Goal: Task Accomplishment & Management: Manage account settings

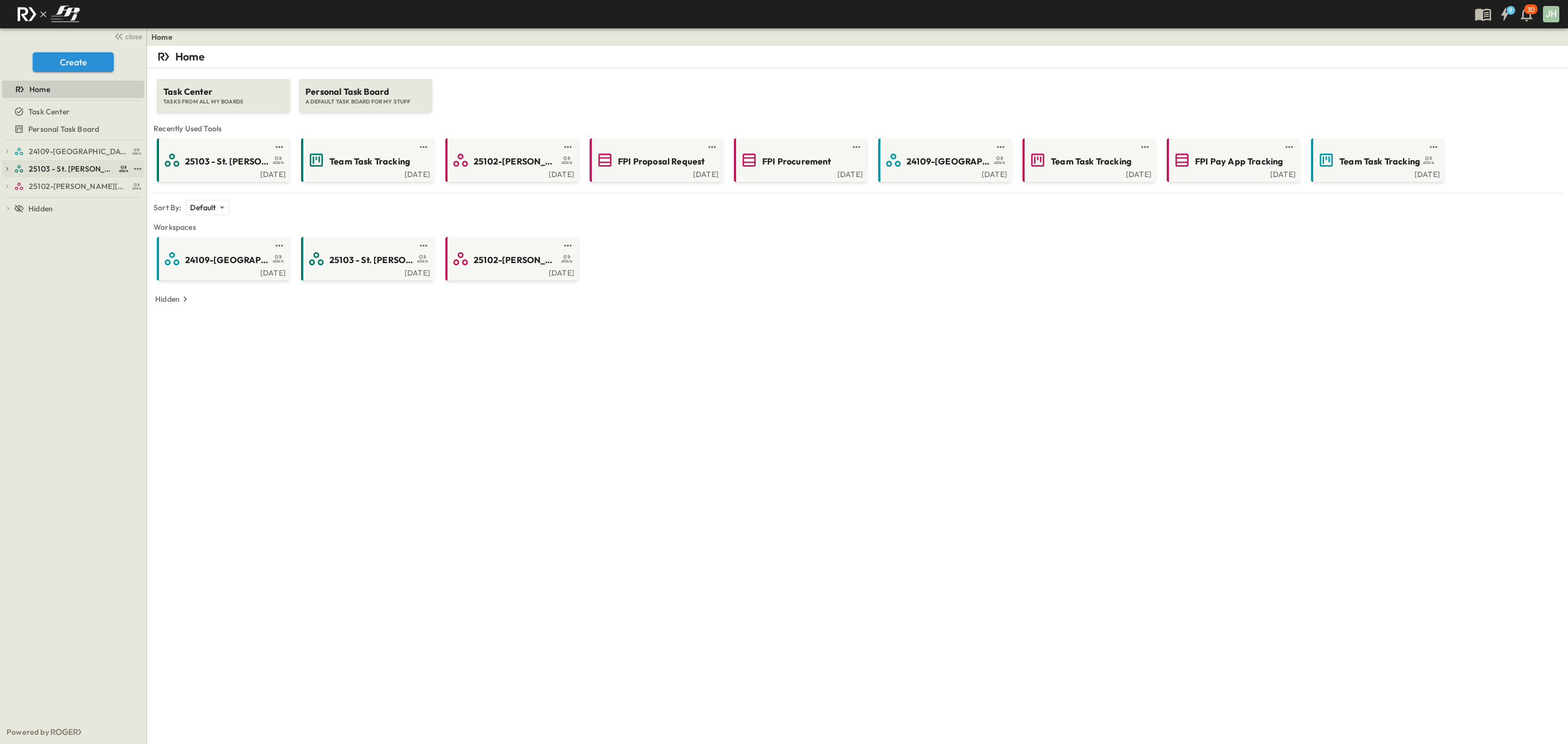
click at [80, 169] on span "25103 - St. [PERSON_NAME] Phase 2" at bounding box center [72, 169] width 87 height 11
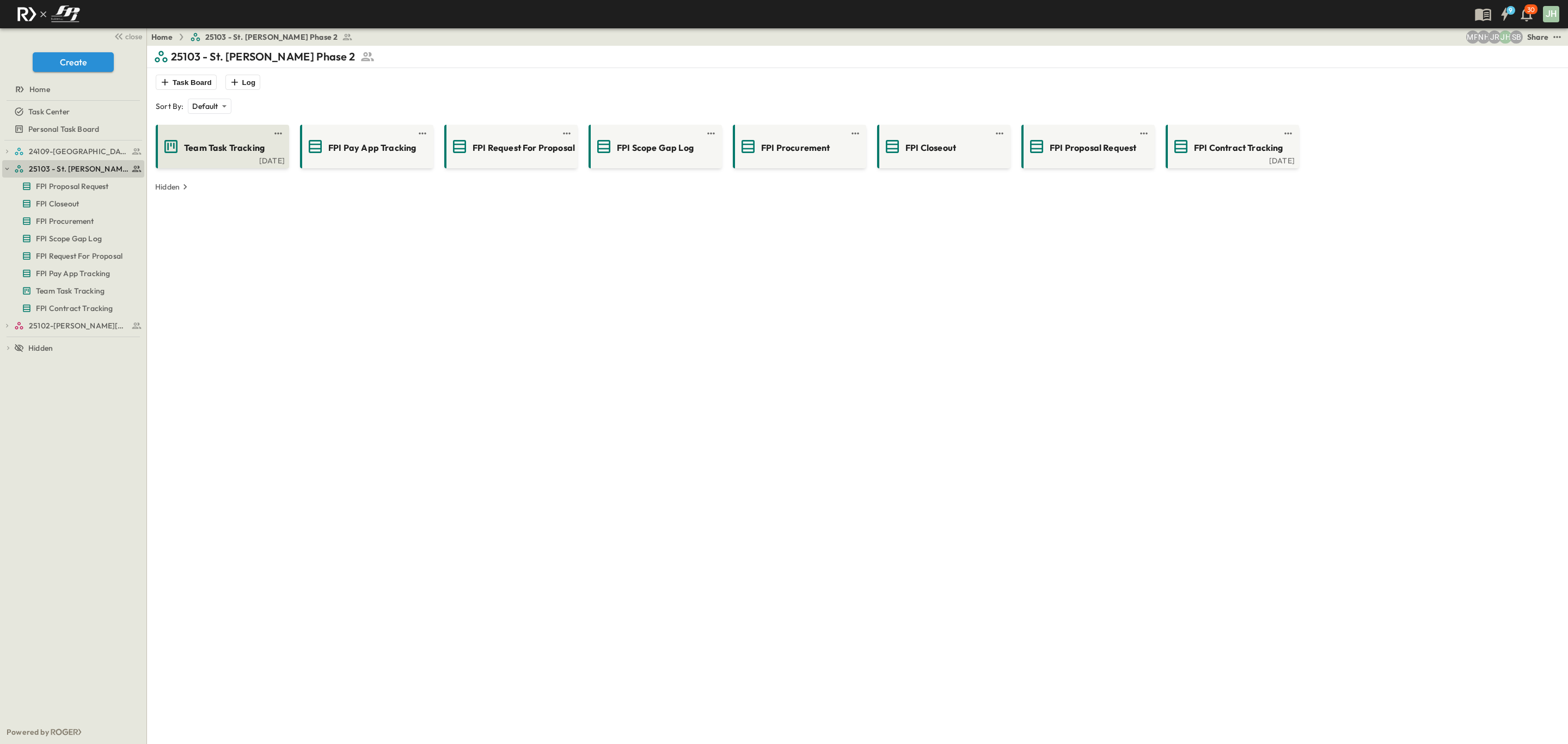
click at [212, 164] on div "Team Task Tracking [DATE]" at bounding box center [222, 147] width 133 height 44
click at [58, 329] on span "25102-[PERSON_NAME][DEMOGRAPHIC_DATA][GEOGRAPHIC_DATA]" at bounding box center [72, 326] width 87 height 11
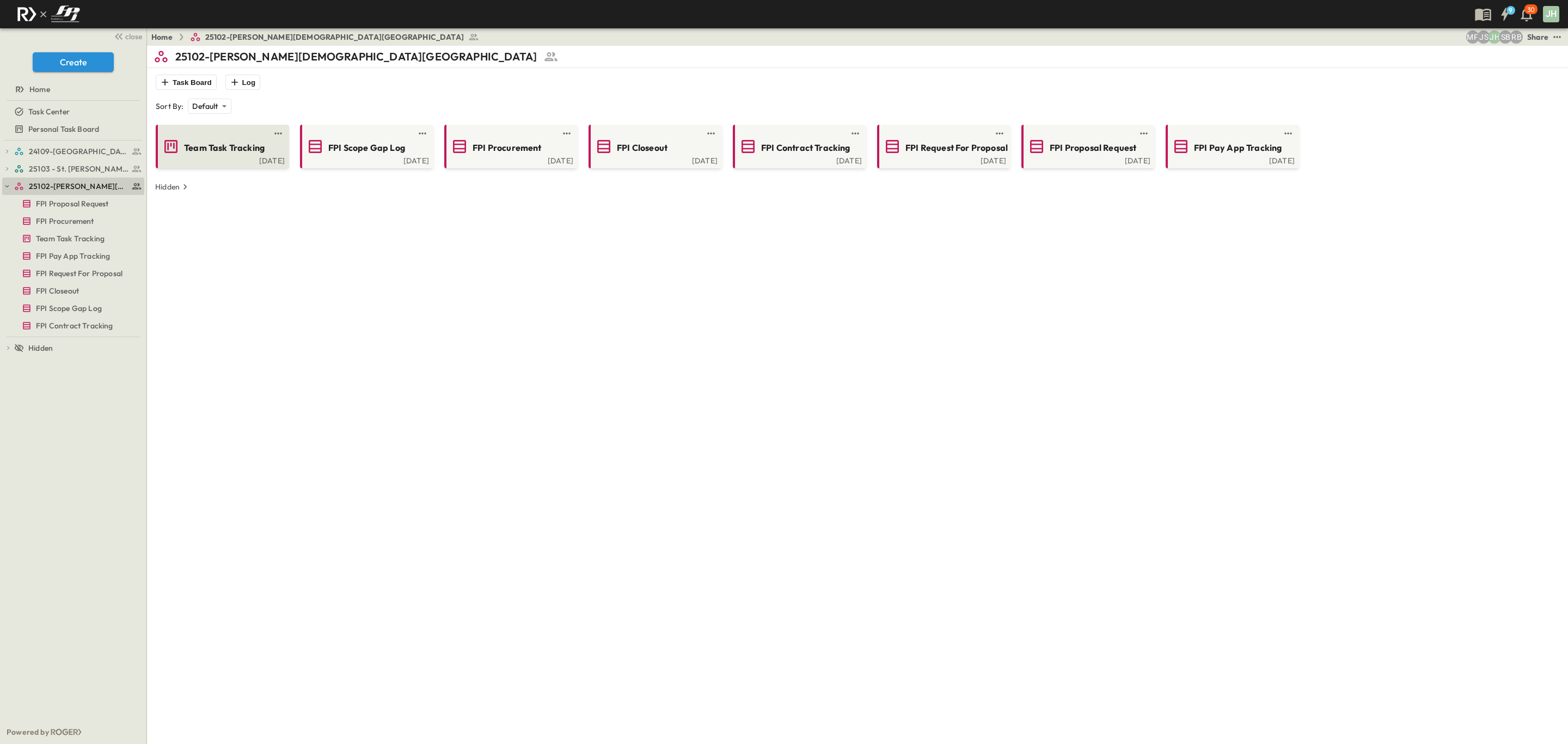
click at [209, 134] on link at bounding box center [219, 133] width 105 height 9
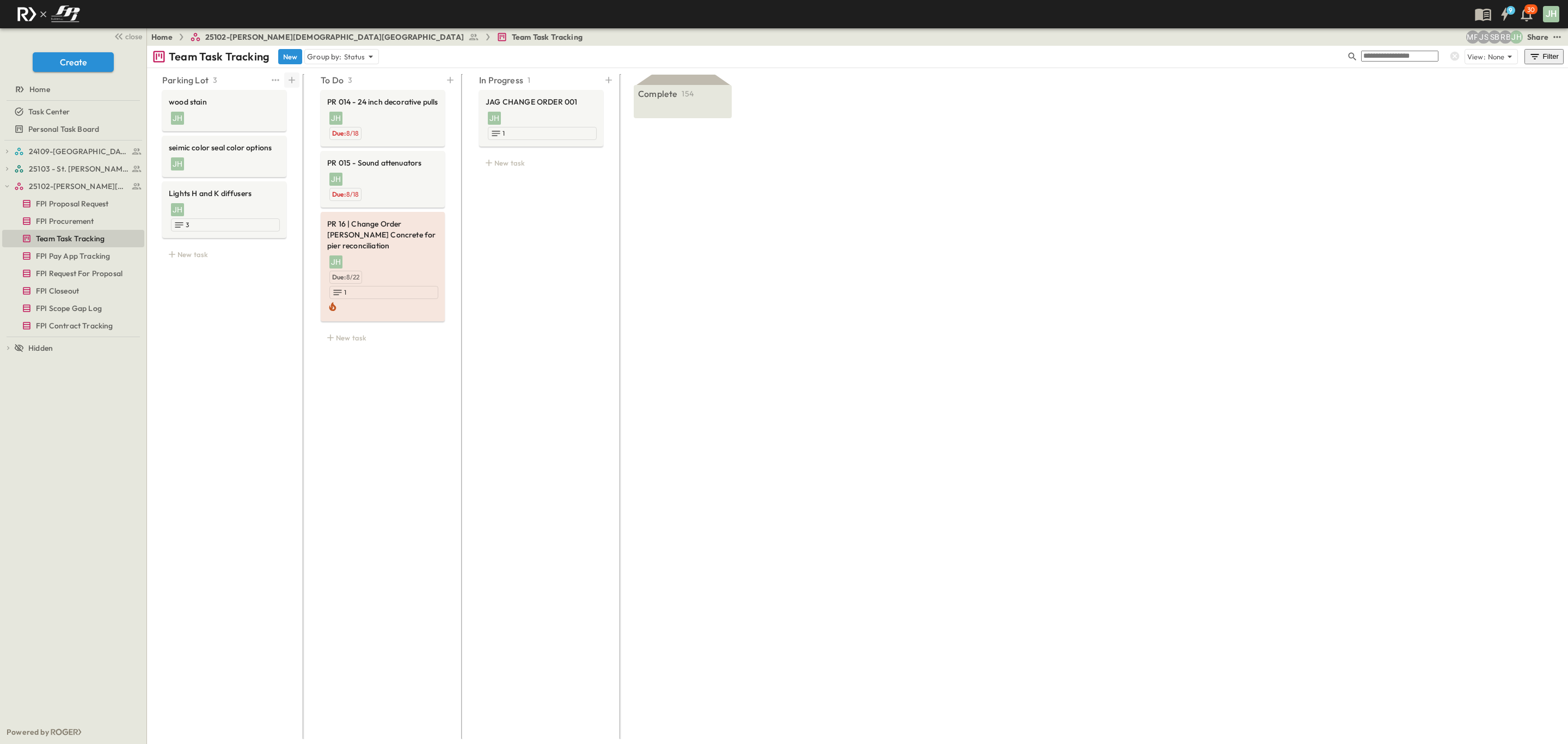
click at [296, 77] on icon at bounding box center [292, 80] width 11 height 11
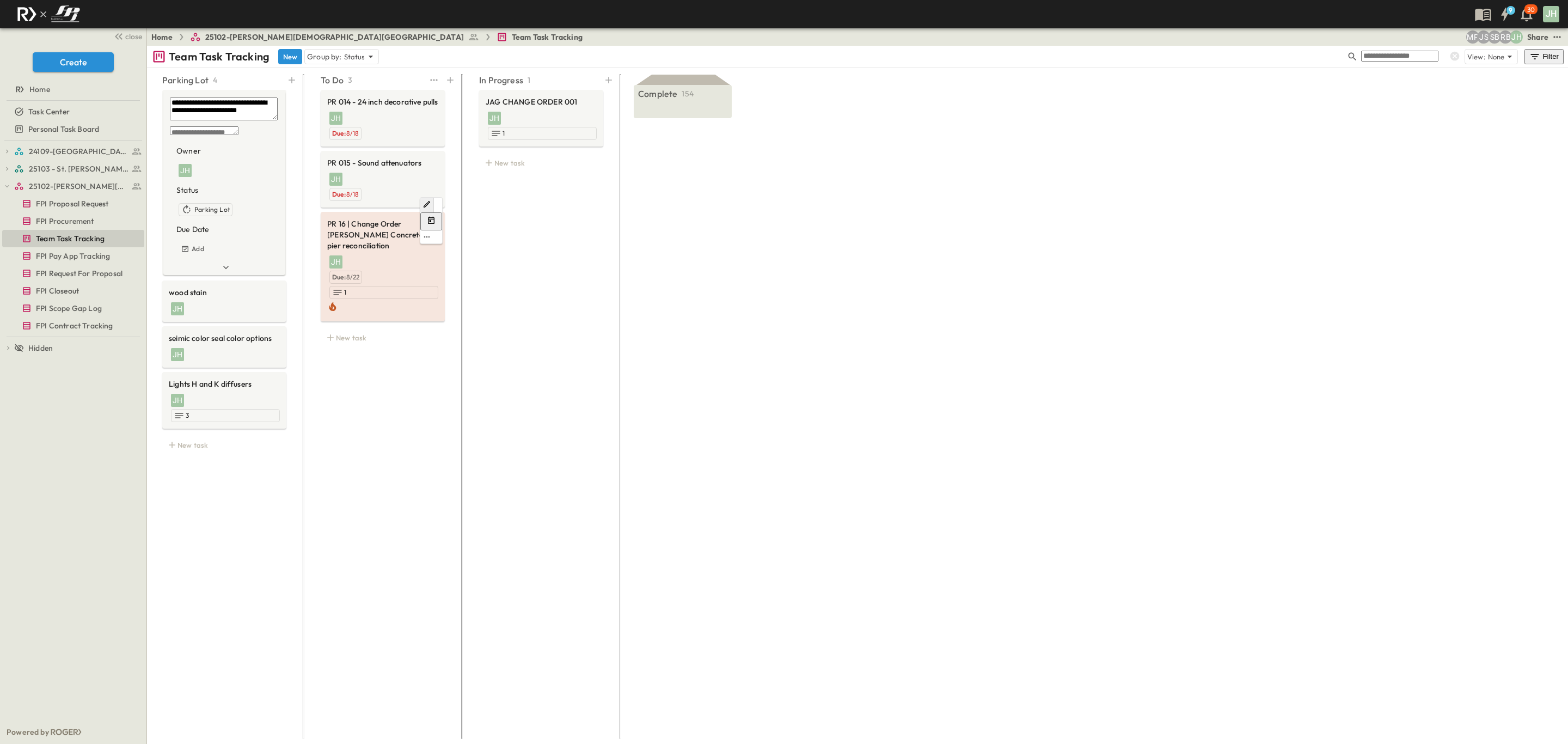
type textarea "**********"
click at [461, 276] on hr at bounding box center [462, 407] width 2 height 665
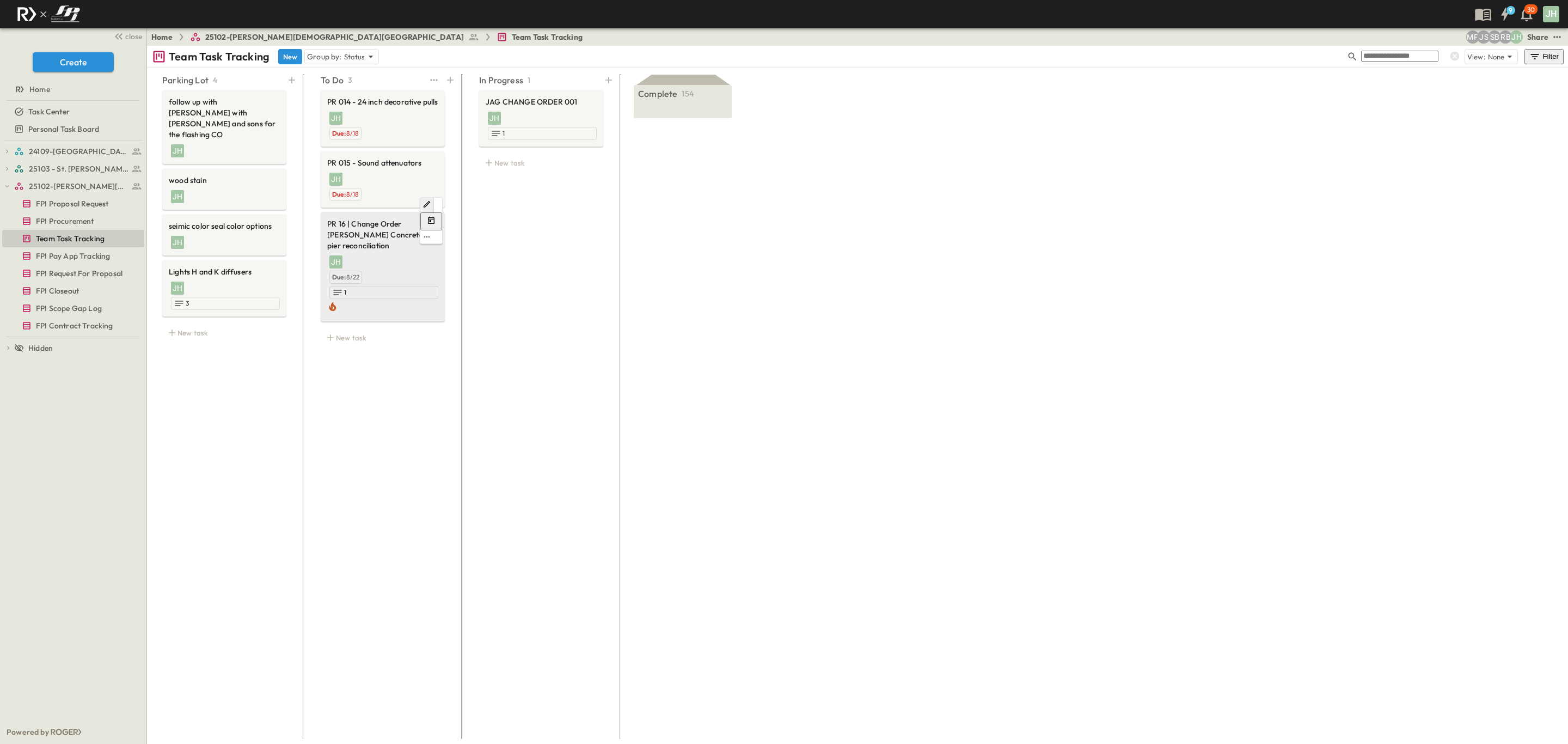
click at [340, 219] on span "PR 16 | Change Order [PERSON_NAME] Concrete for pier reconciliation" at bounding box center [382, 235] width 111 height 33
click at [915, 299] on div "Parking Lot 4 follow up with [PERSON_NAME] with [PERSON_NAME] and sons for the …" at bounding box center [857, 406] width 1420 height 676
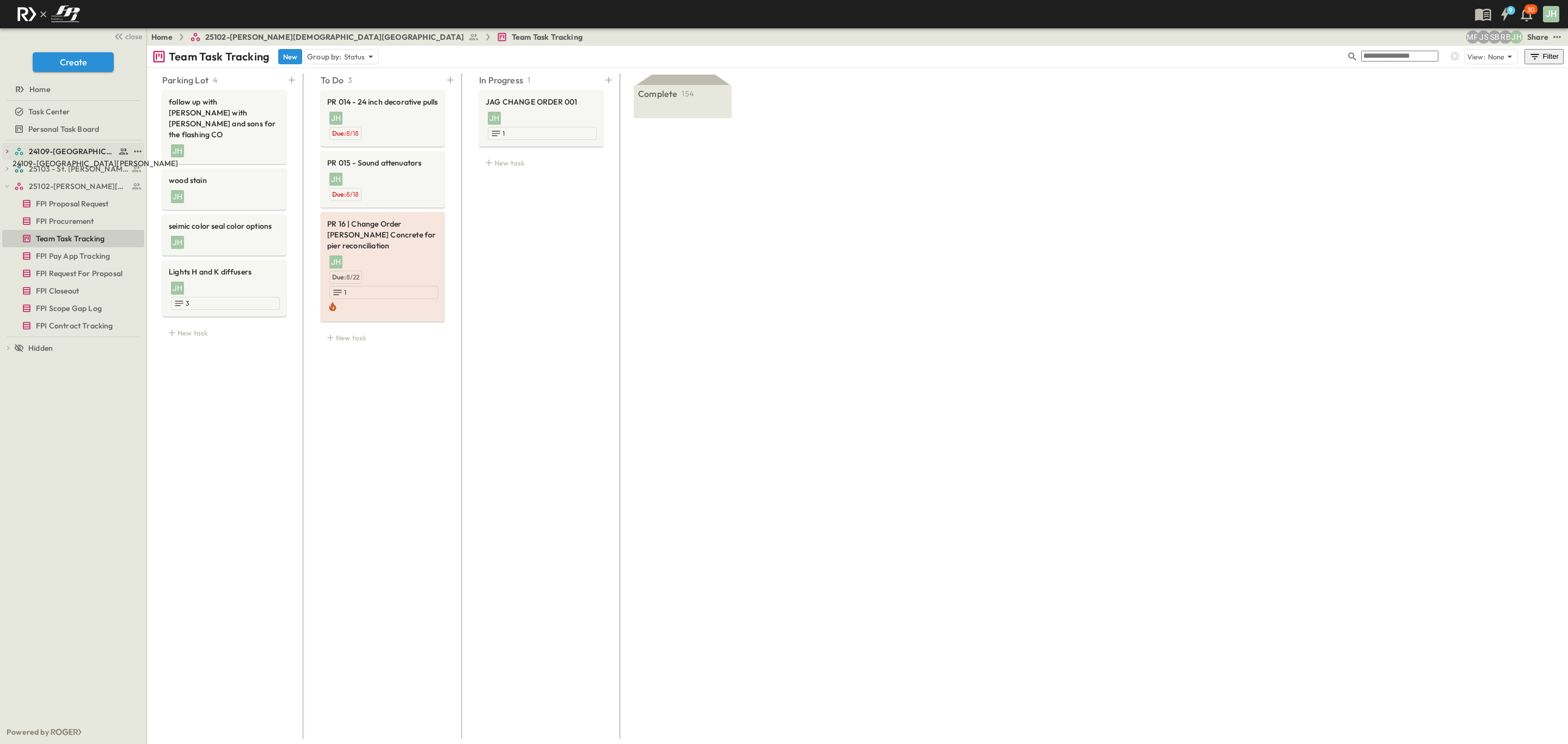
click at [52, 152] on span "24109-[GEOGRAPHIC_DATA][PERSON_NAME]" at bounding box center [72, 151] width 87 height 11
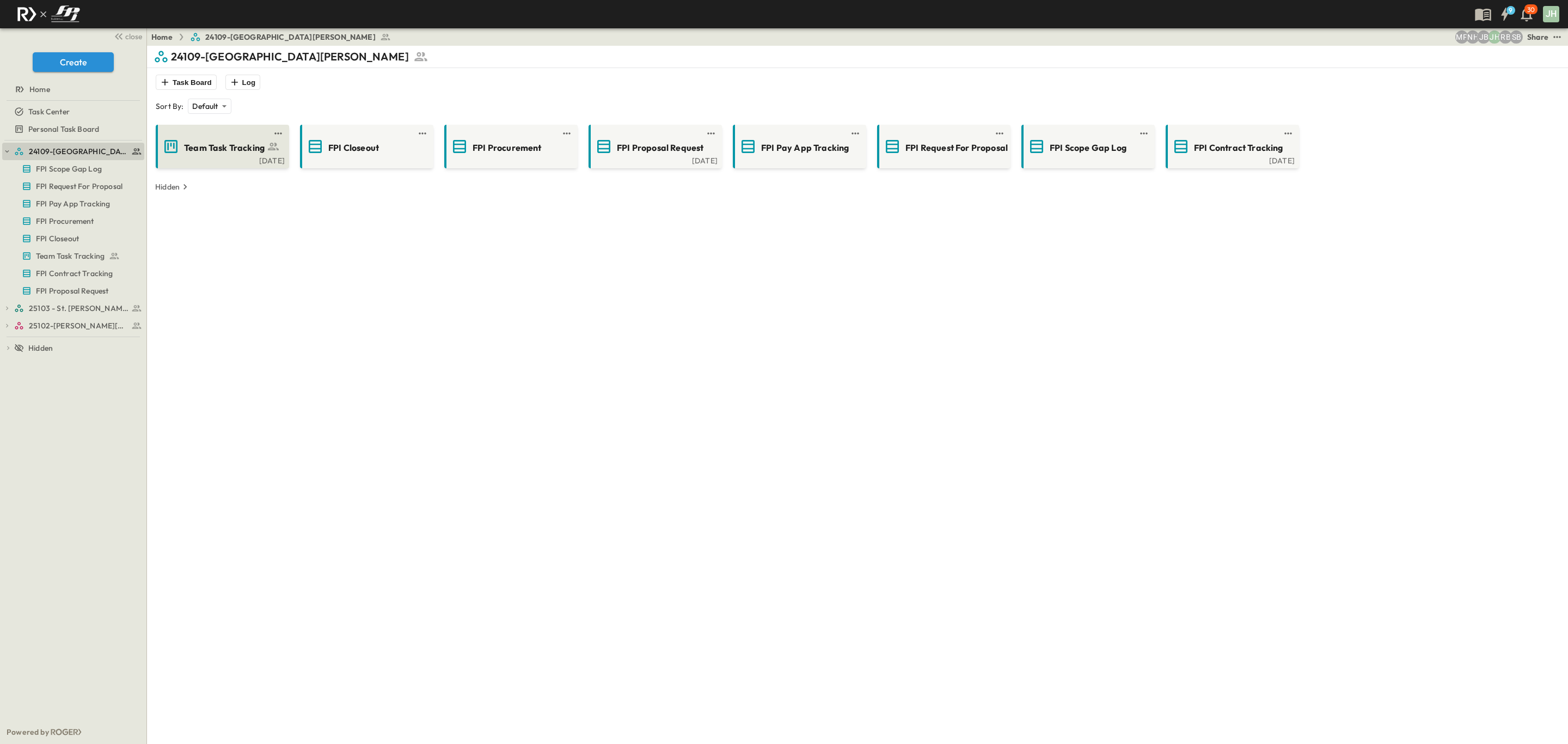
click at [211, 155] on div "[DATE]" at bounding box center [221, 159] width 126 height 9
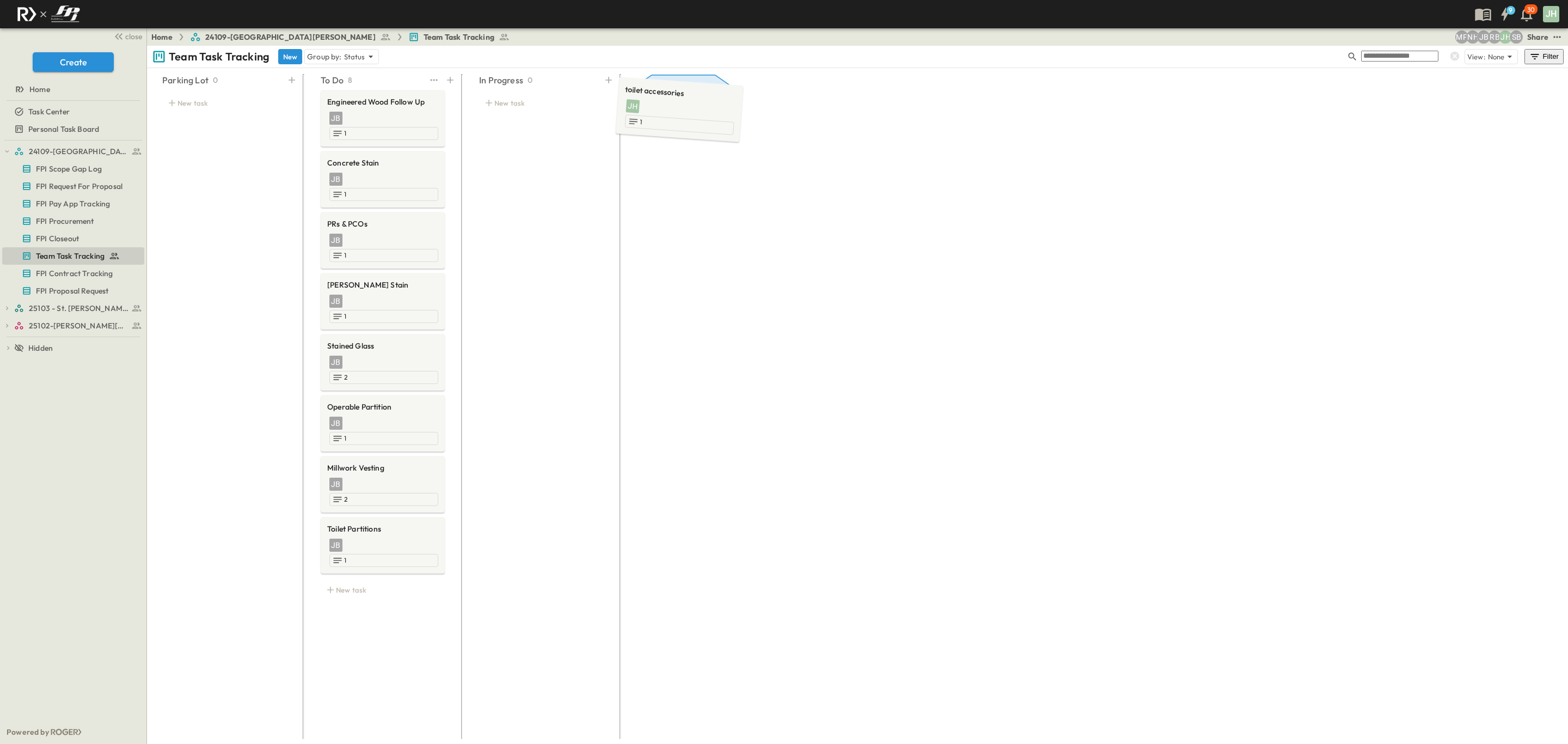
drag, startPoint x: 396, startPoint y: 119, endPoint x: 693, endPoint y: 111, distance: 297.1
drag, startPoint x: 366, startPoint y: 112, endPoint x: 372, endPoint y: 112, distance: 6.0
drag, startPoint x: 402, startPoint y: 109, endPoint x: 695, endPoint y: 103, distance: 293.1
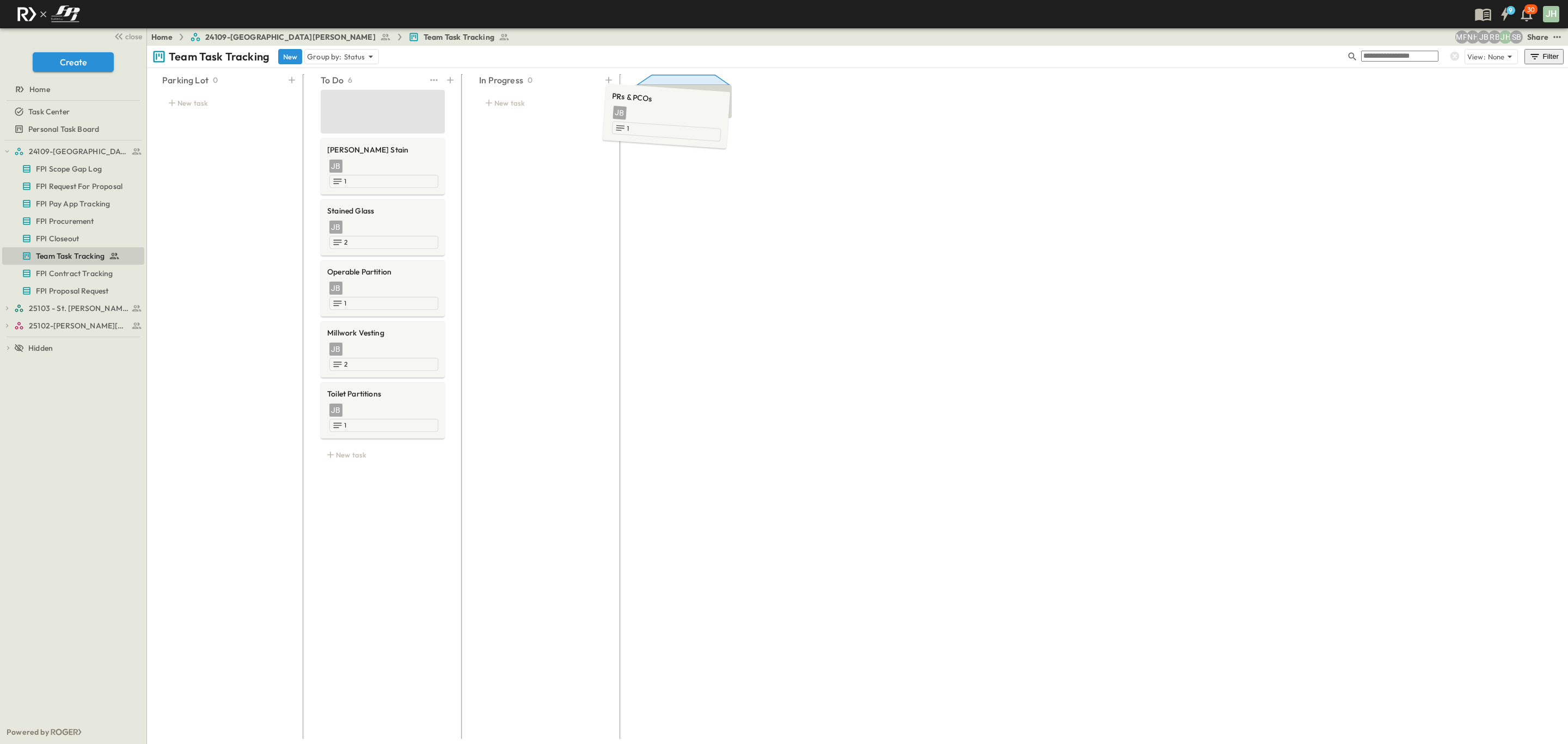
drag, startPoint x: 404, startPoint y: 110, endPoint x: 717, endPoint y: 98, distance: 313.2
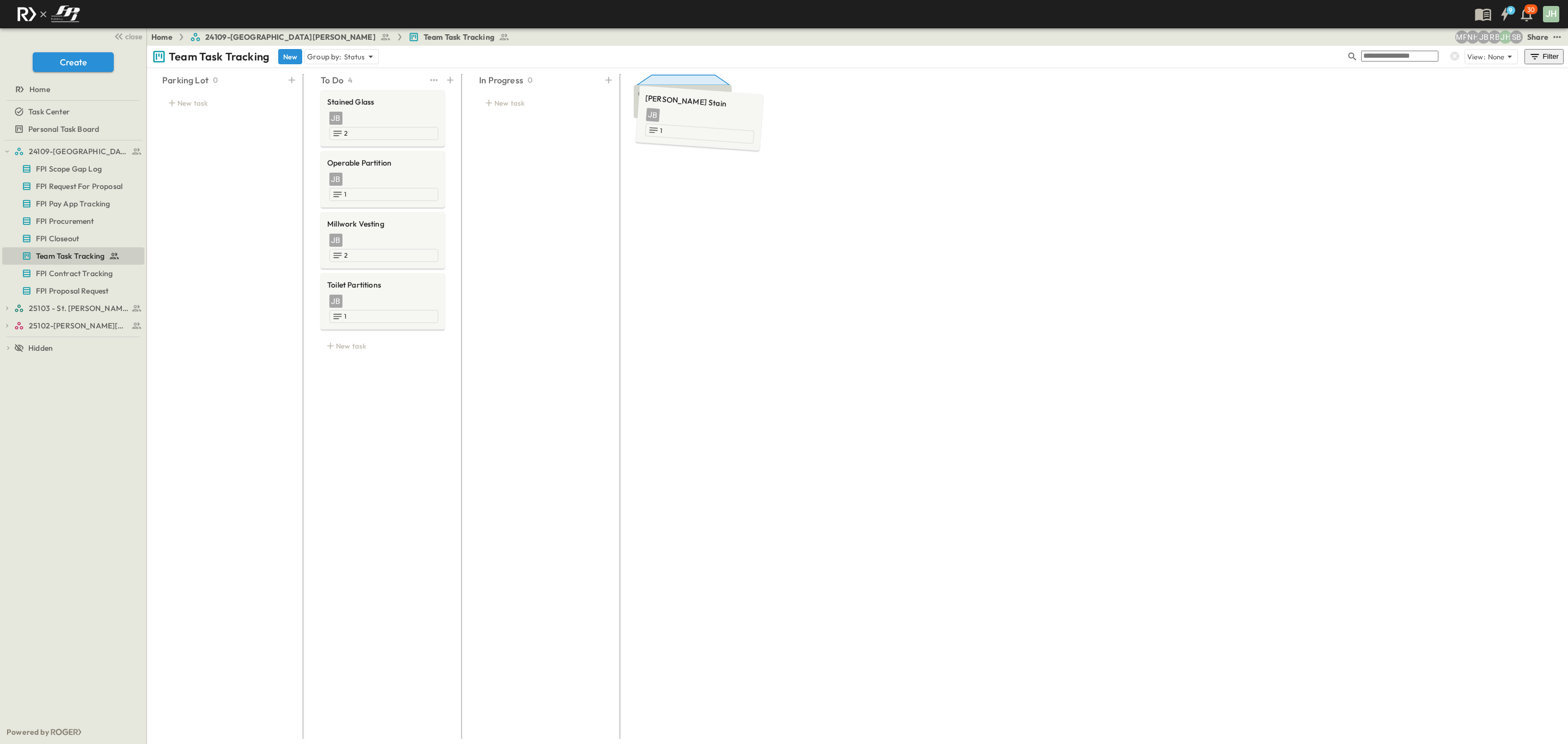
drag, startPoint x: 392, startPoint y: 98, endPoint x: 659, endPoint y: 105, distance: 267.1
drag, startPoint x: 404, startPoint y: 112, endPoint x: 683, endPoint y: 109, distance: 279.0
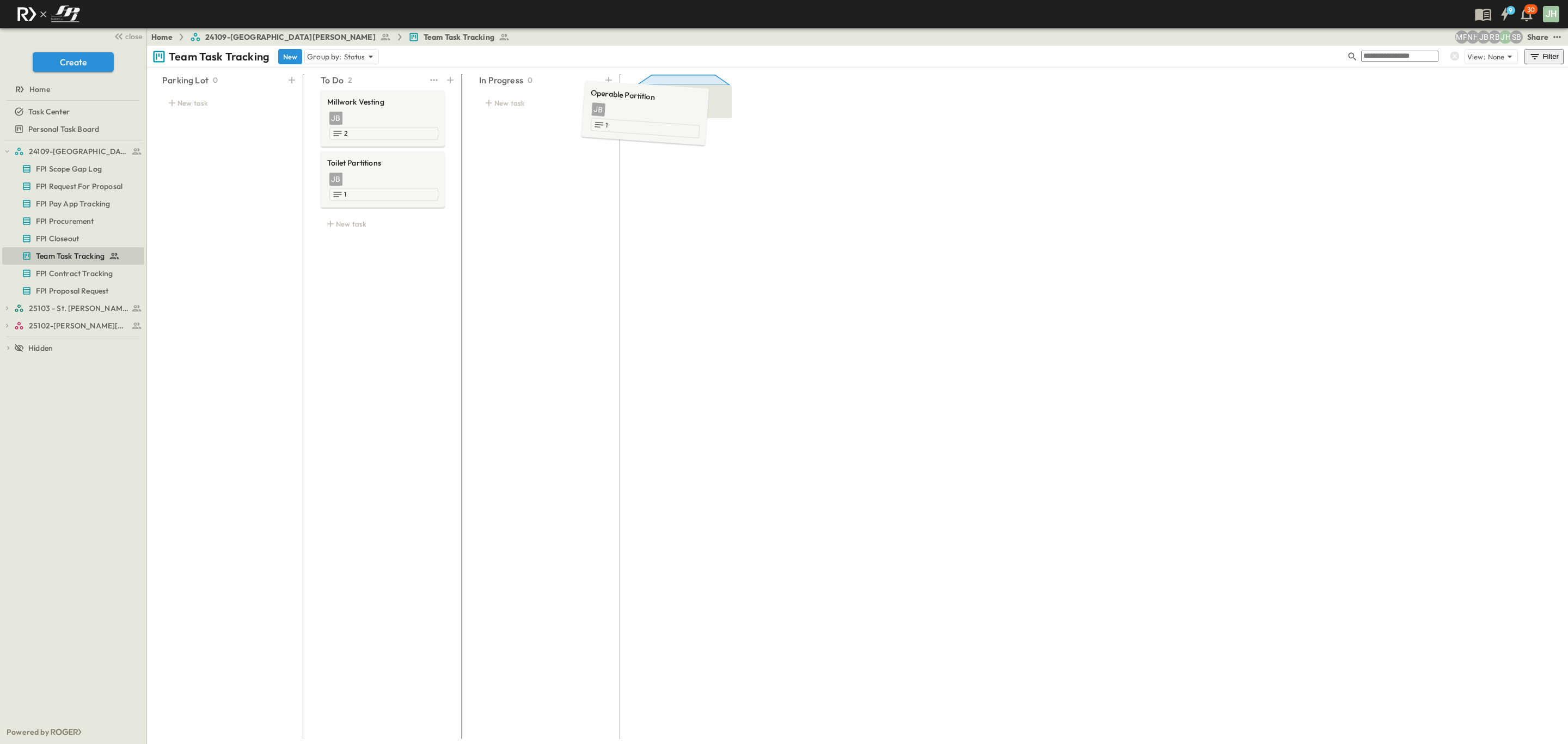
drag, startPoint x: 404, startPoint y: 112, endPoint x: 667, endPoint y: 106, distance: 263.1
drag, startPoint x: 392, startPoint y: 118, endPoint x: 616, endPoint y: 107, distance: 224.3
drag, startPoint x: 417, startPoint y: 108, endPoint x: 546, endPoint y: 119, distance: 129.5
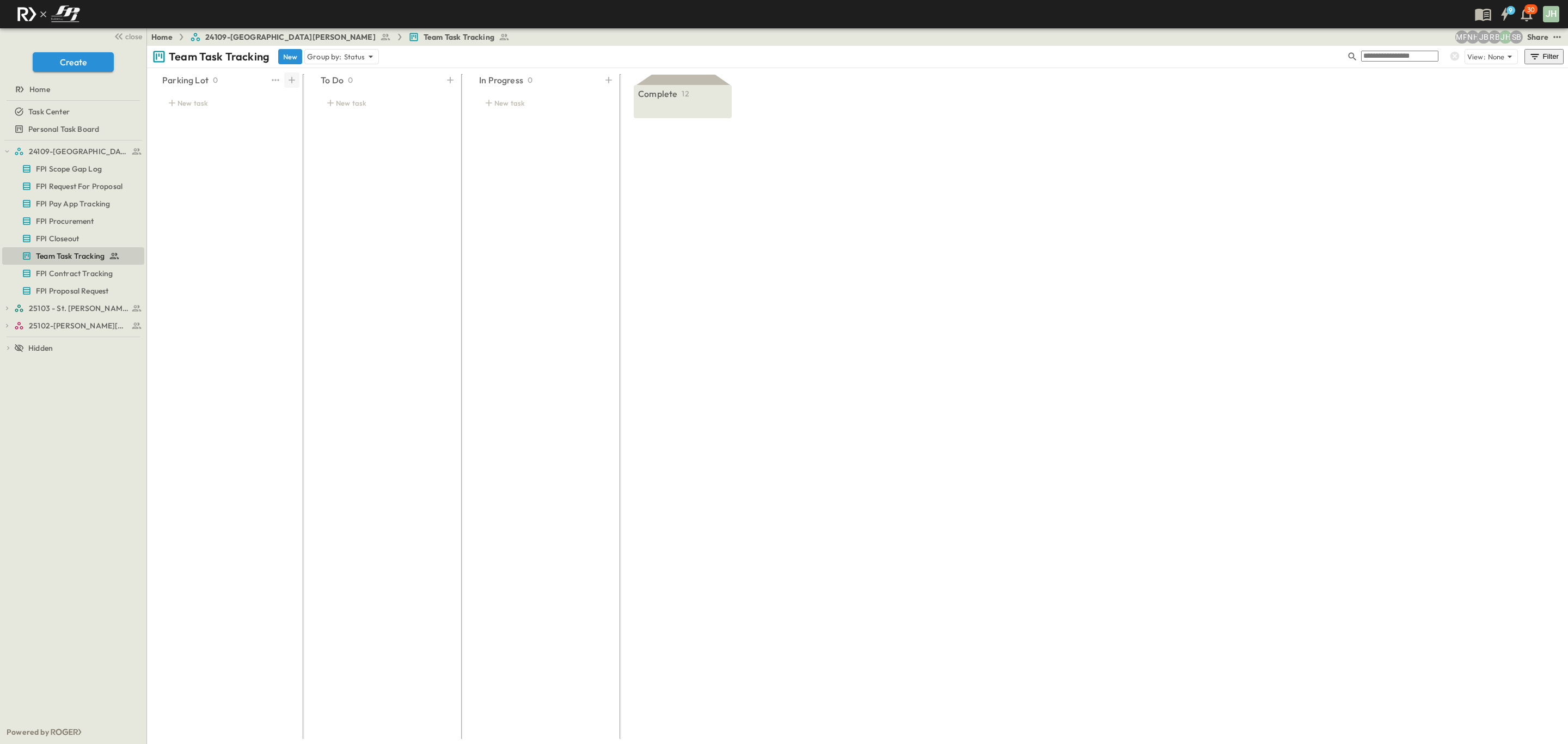
click at [287, 80] on icon at bounding box center [292, 80] width 11 height 11
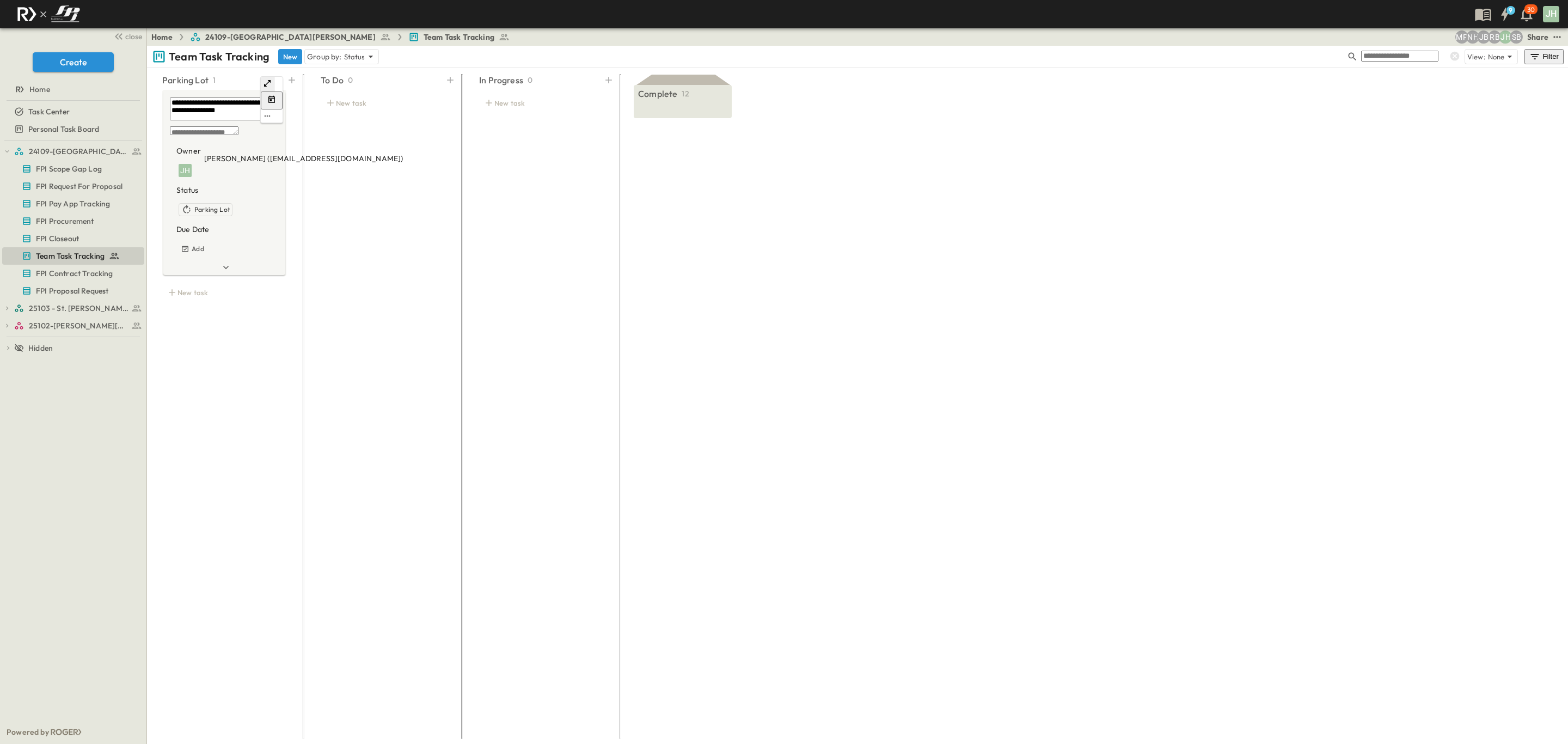
type textarea "**********"
click at [317, 151] on div "To Do 0 New task" at bounding box center [382, 403] width 150 height 665
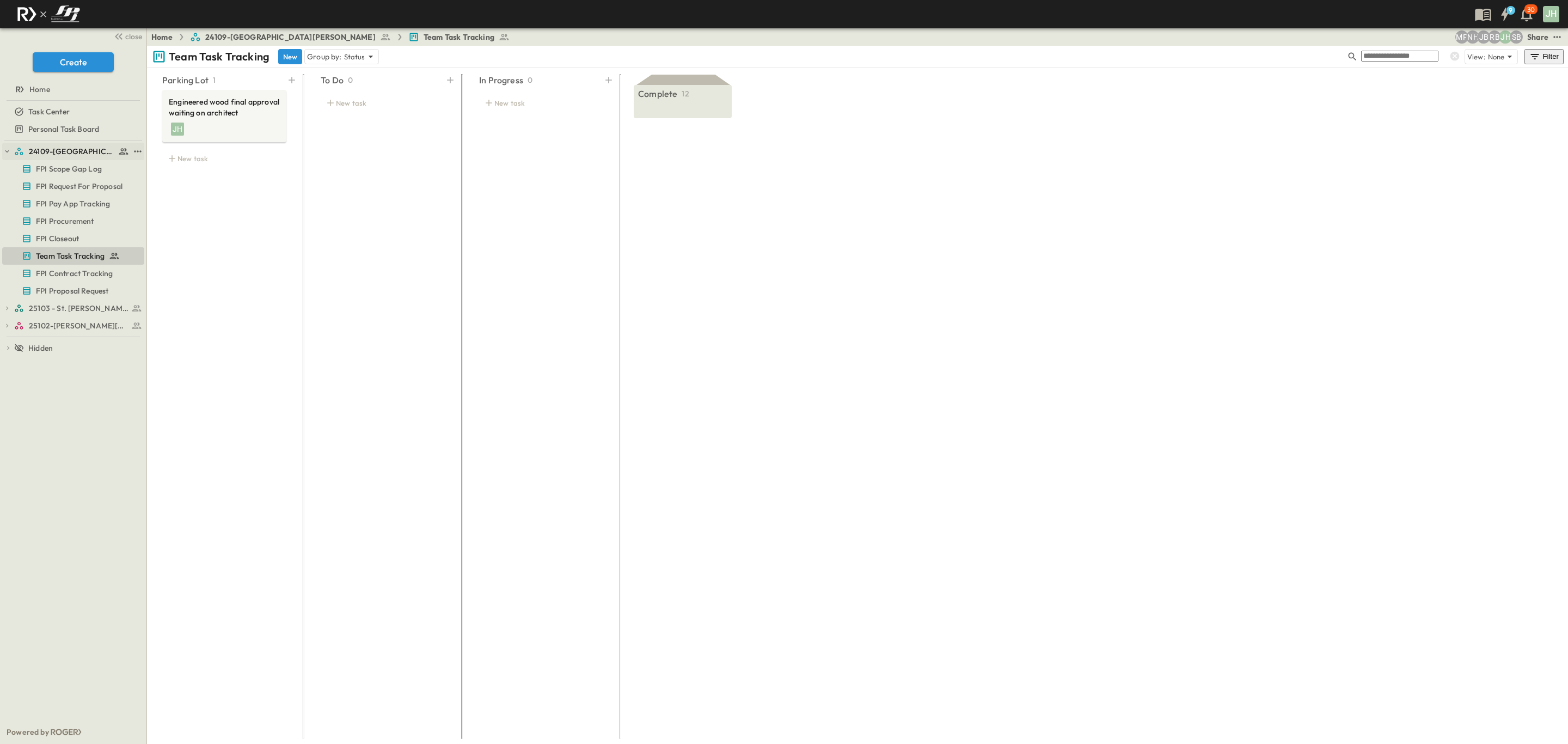
click at [4, 148] on icon "button" at bounding box center [7, 151] width 8 height 8
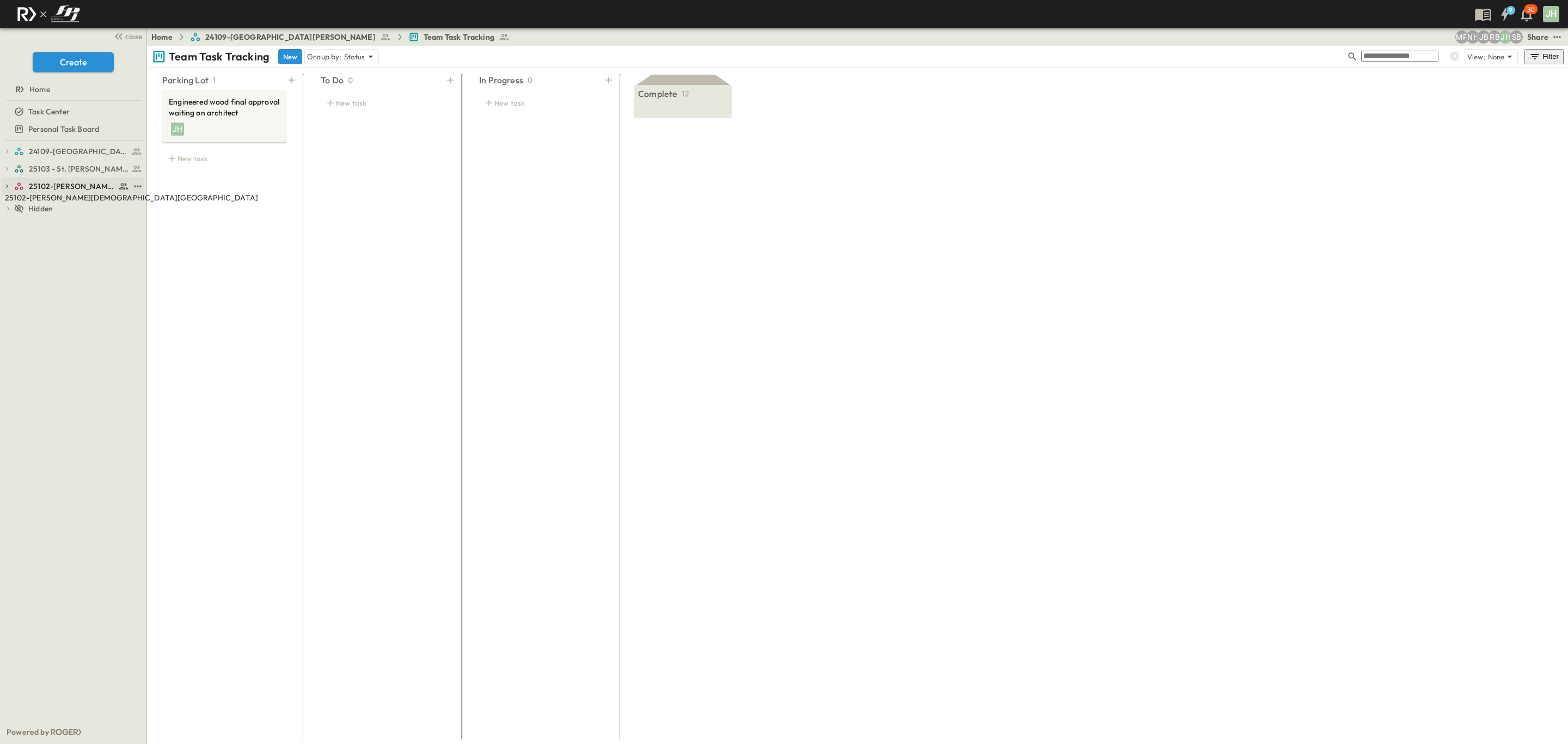
click at [67, 187] on span "25102-[PERSON_NAME][DEMOGRAPHIC_DATA][GEOGRAPHIC_DATA]" at bounding box center [72, 187] width 87 height 11
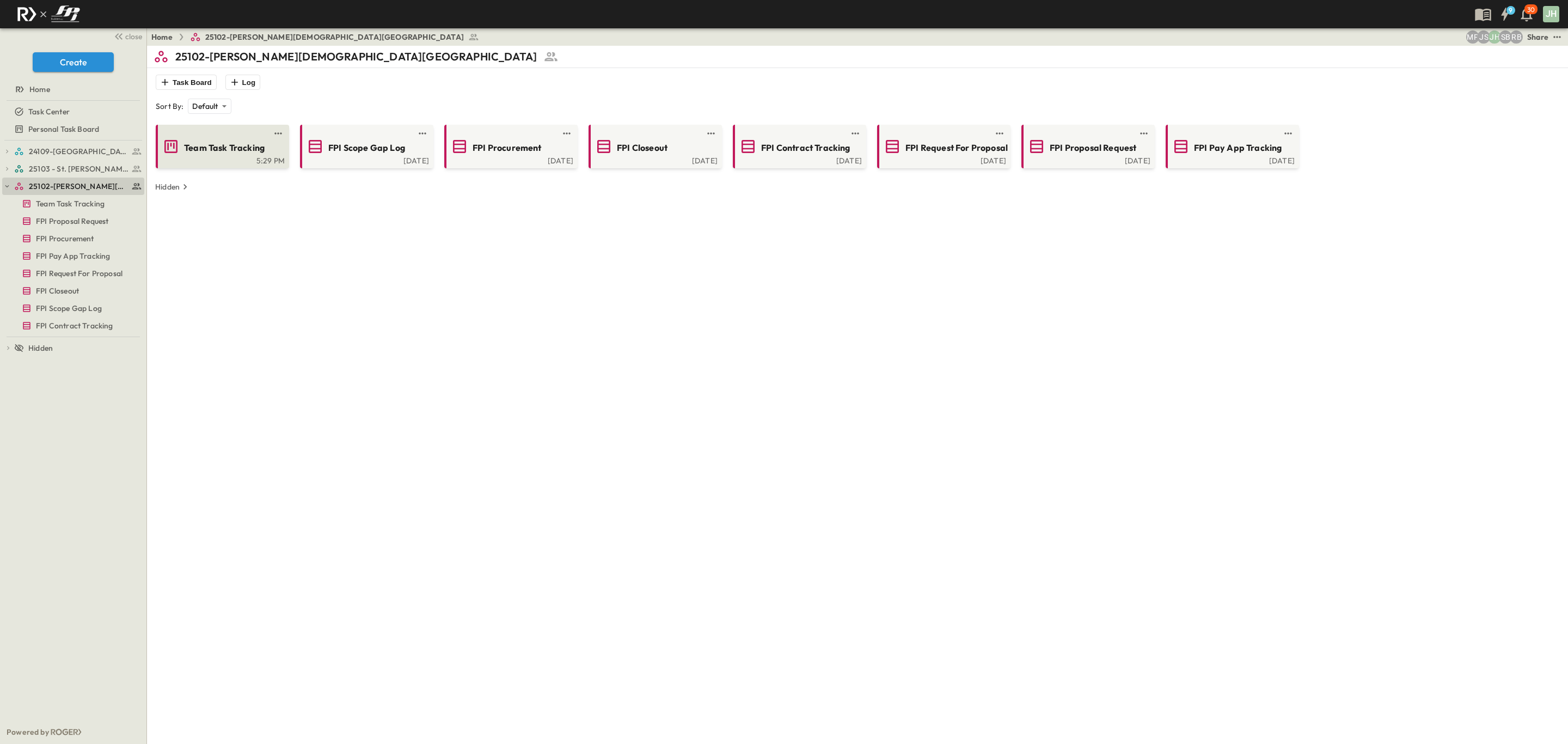
click at [208, 154] on span "Team Task Tracking" at bounding box center [224, 148] width 80 height 12
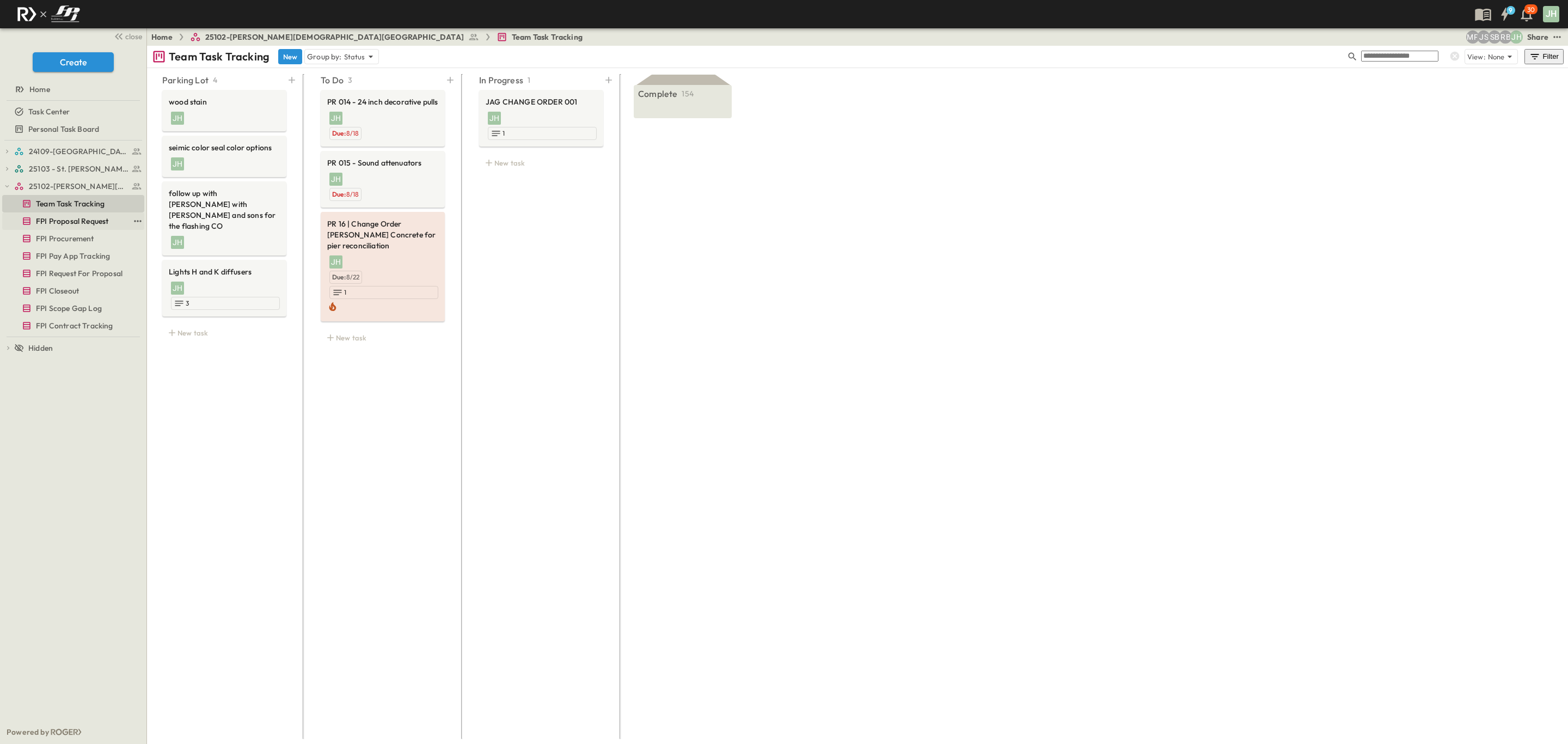
click at [82, 222] on span "FPI Proposal Request" at bounding box center [72, 221] width 73 height 11
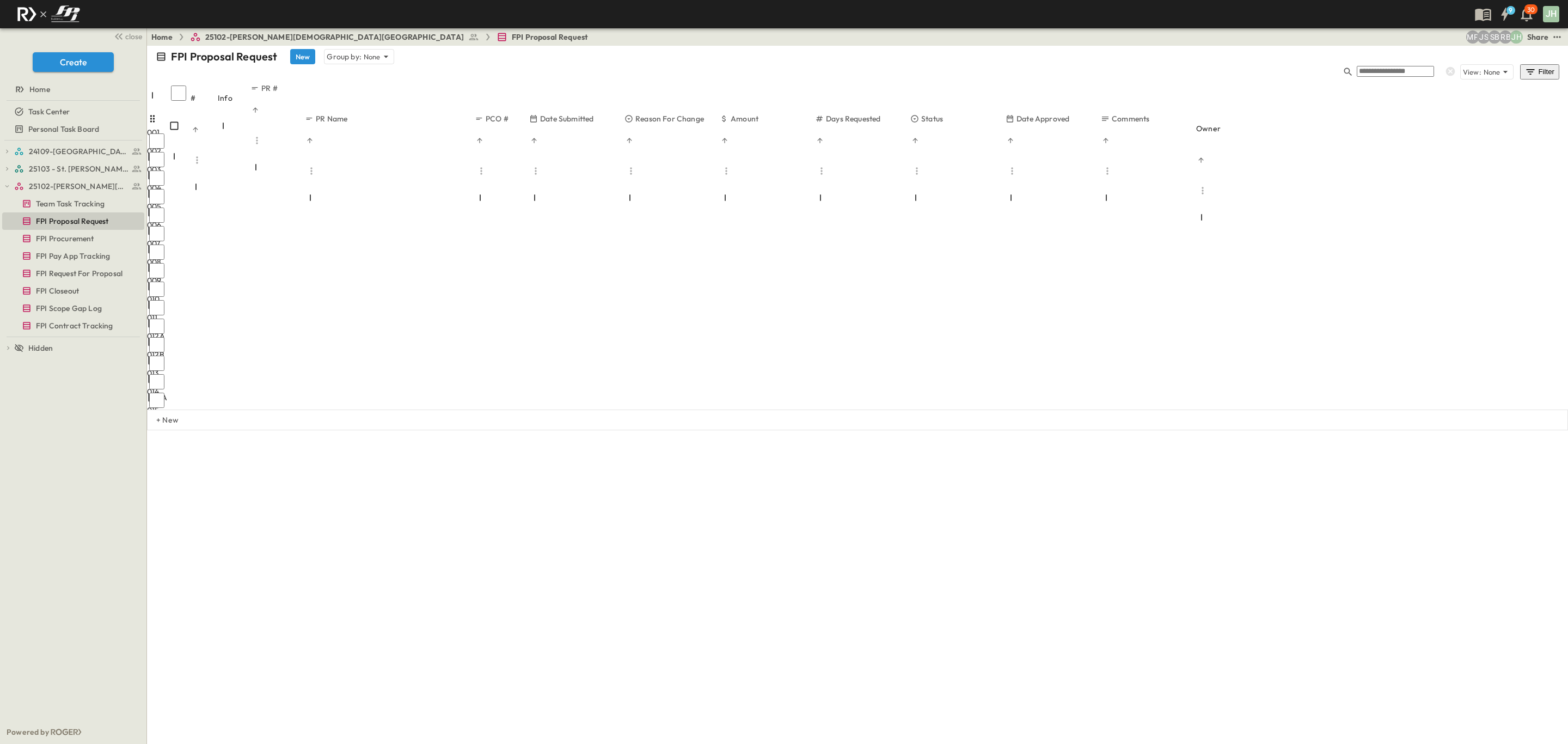
click at [400, 706] on div at bounding box center [353, 707] width 95 height 2
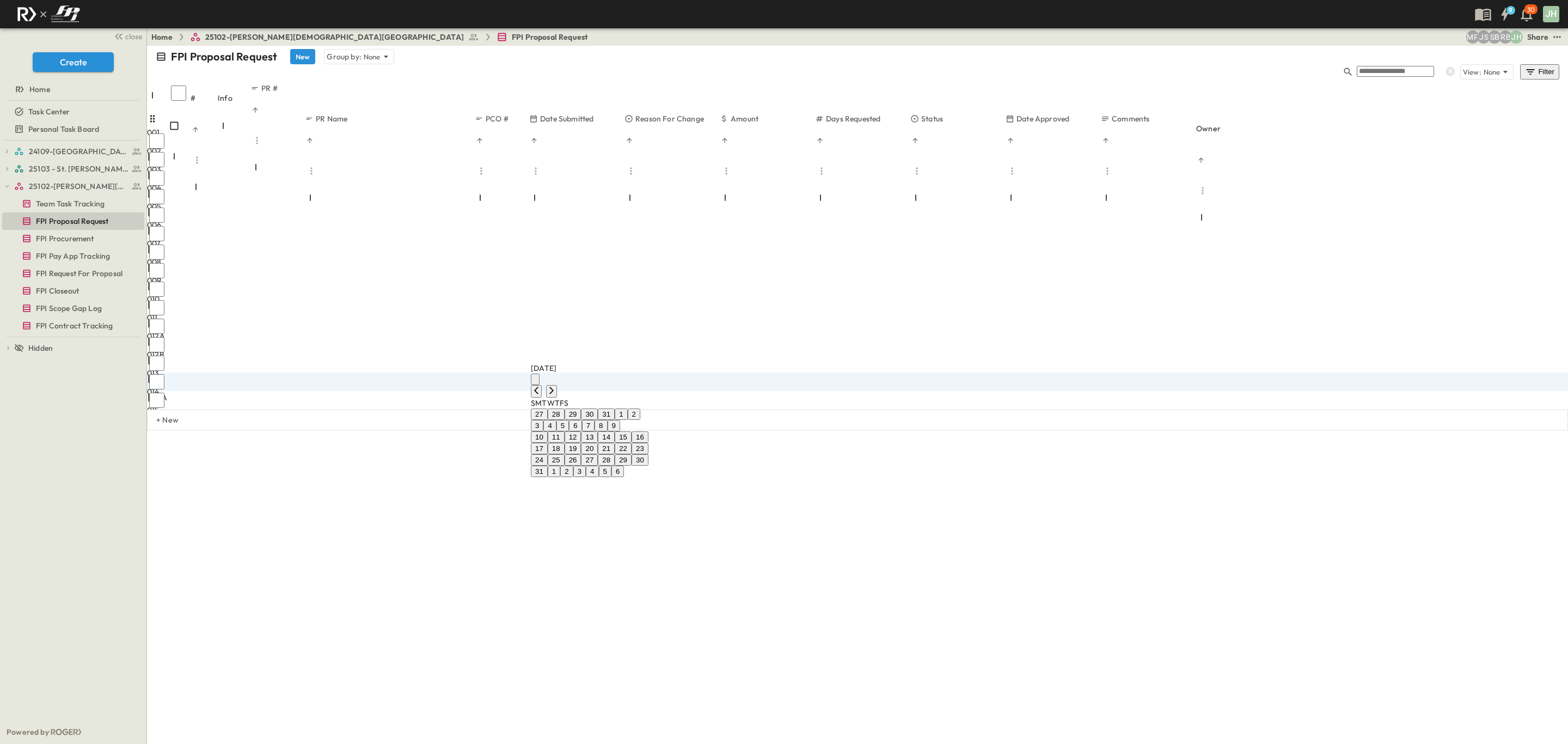
click at [598, 454] on button "20" at bounding box center [589, 448] width 17 height 12
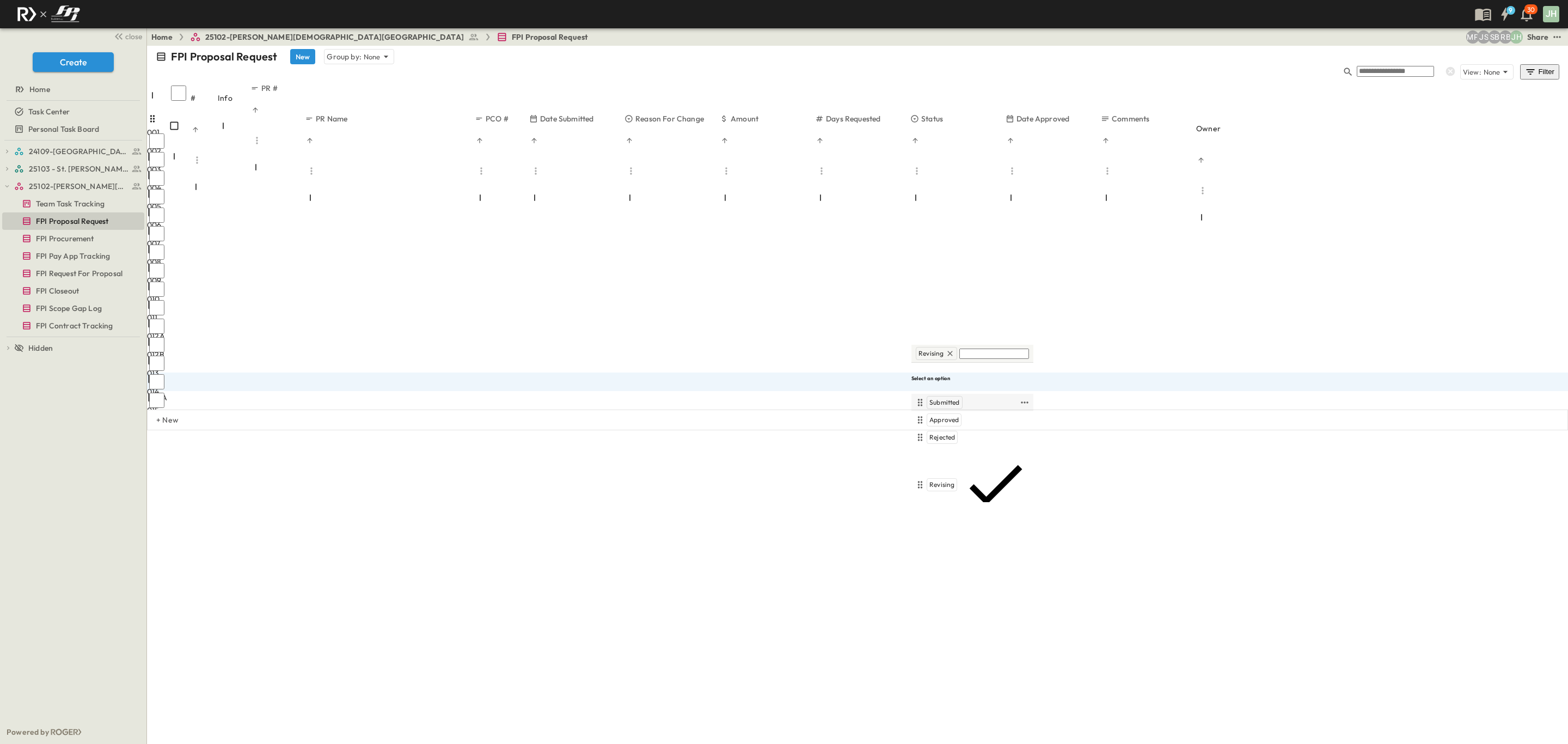
click at [961, 396] on div "Submitted" at bounding box center [944, 402] width 36 height 13
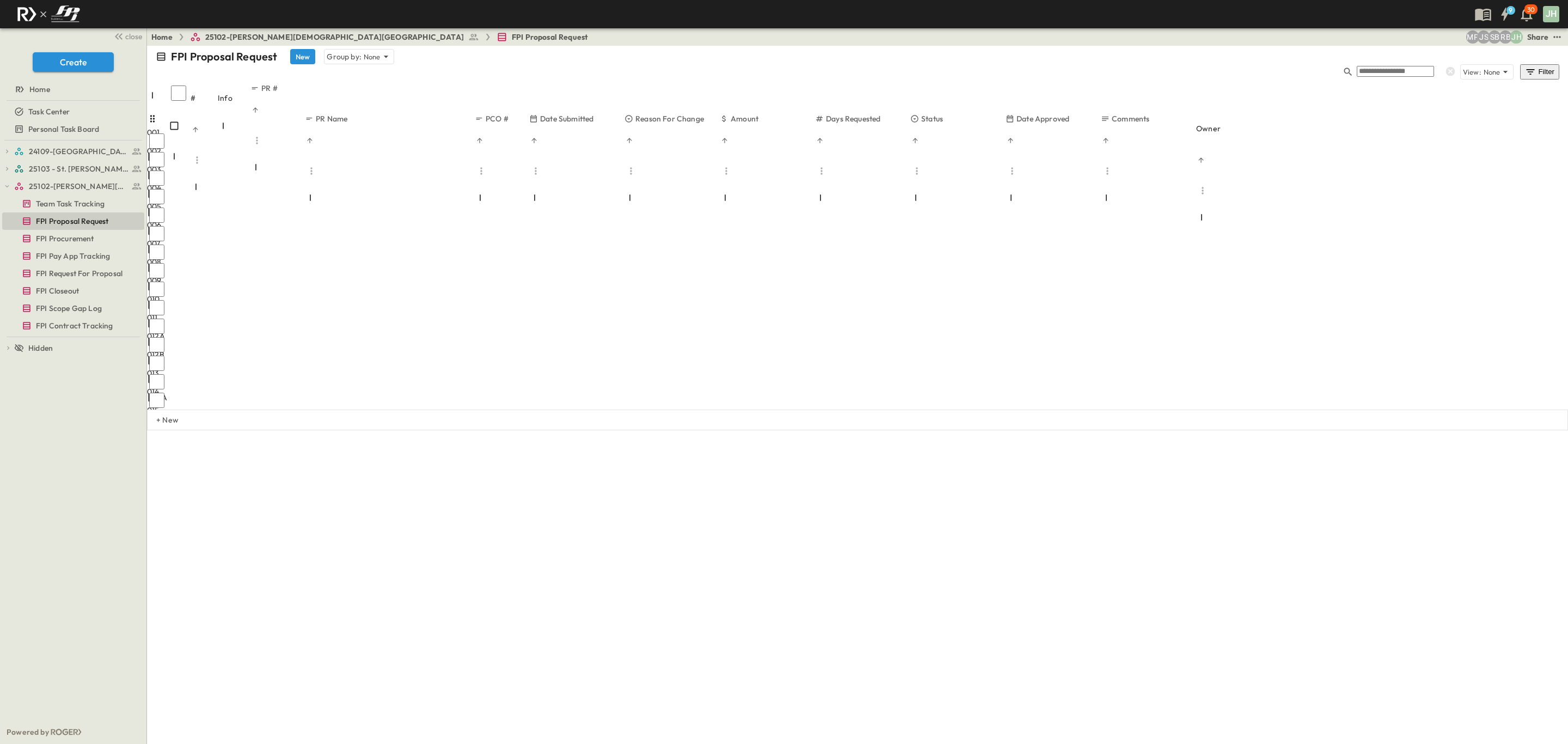
click at [400, 724] on div at bounding box center [353, 725] width 95 height 2
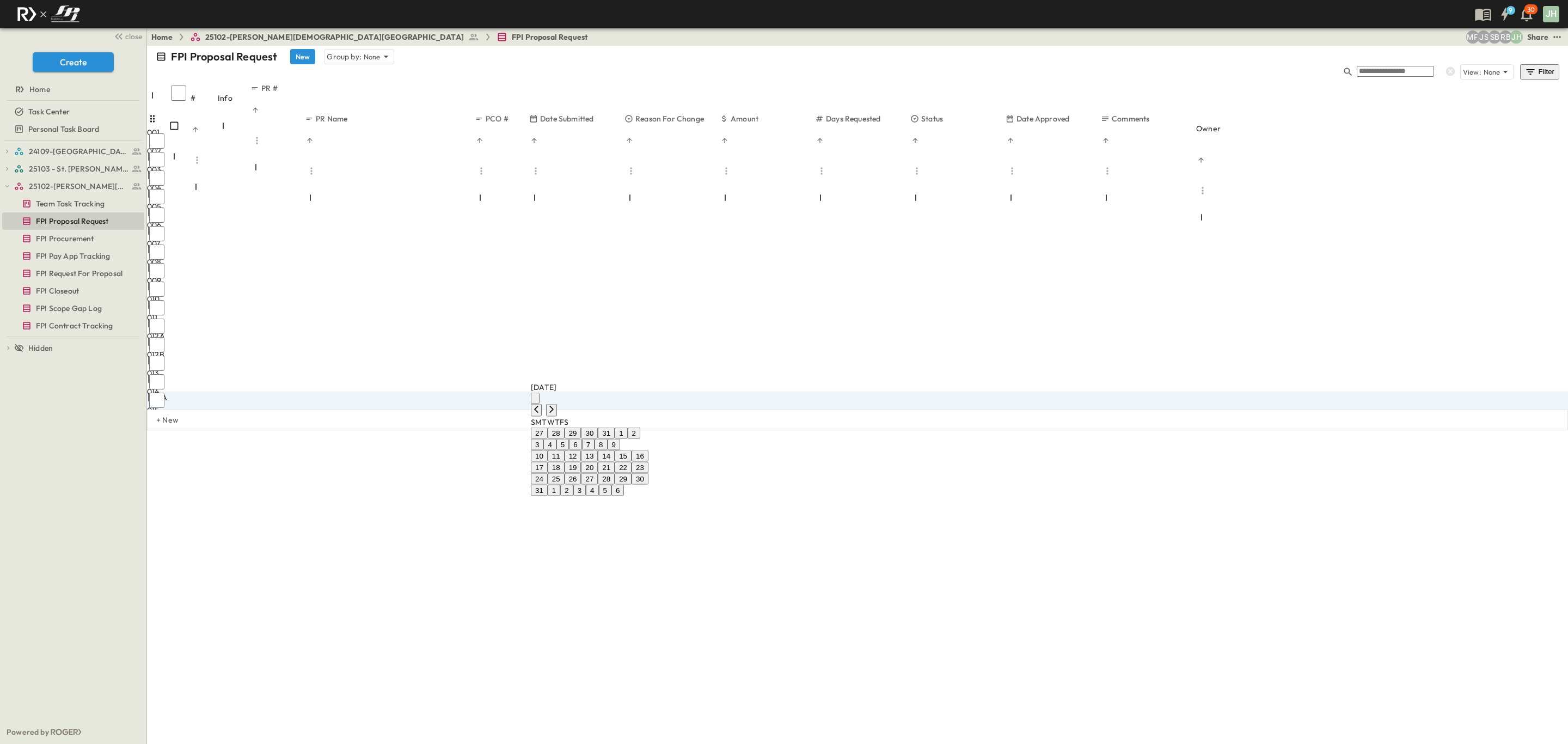
drag, startPoint x: 611, startPoint y: 498, endPoint x: 653, endPoint y: 465, distance: 53.4
click at [598, 473] on button "20" at bounding box center [589, 467] width 17 height 12
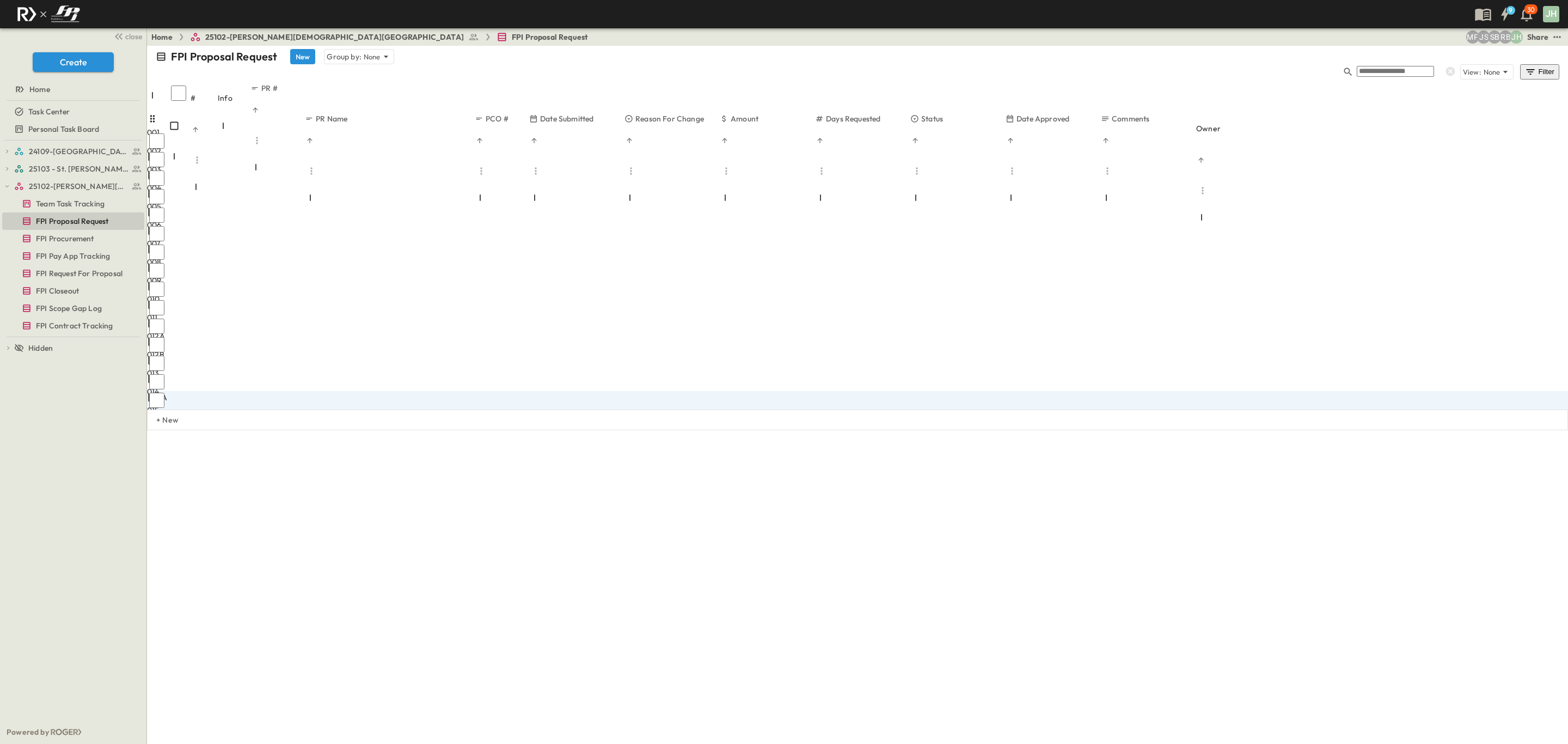
type input "*****"
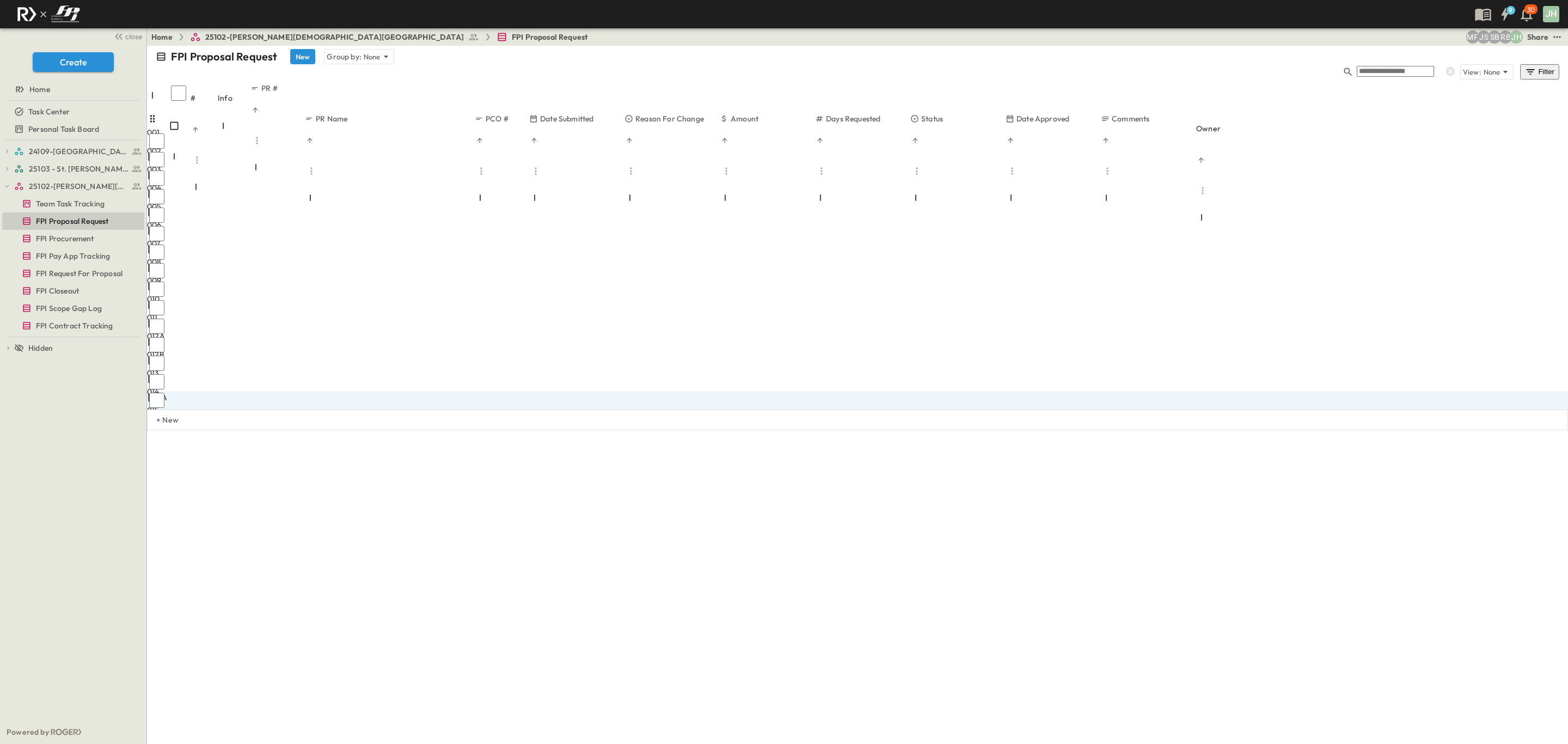
type input "*"
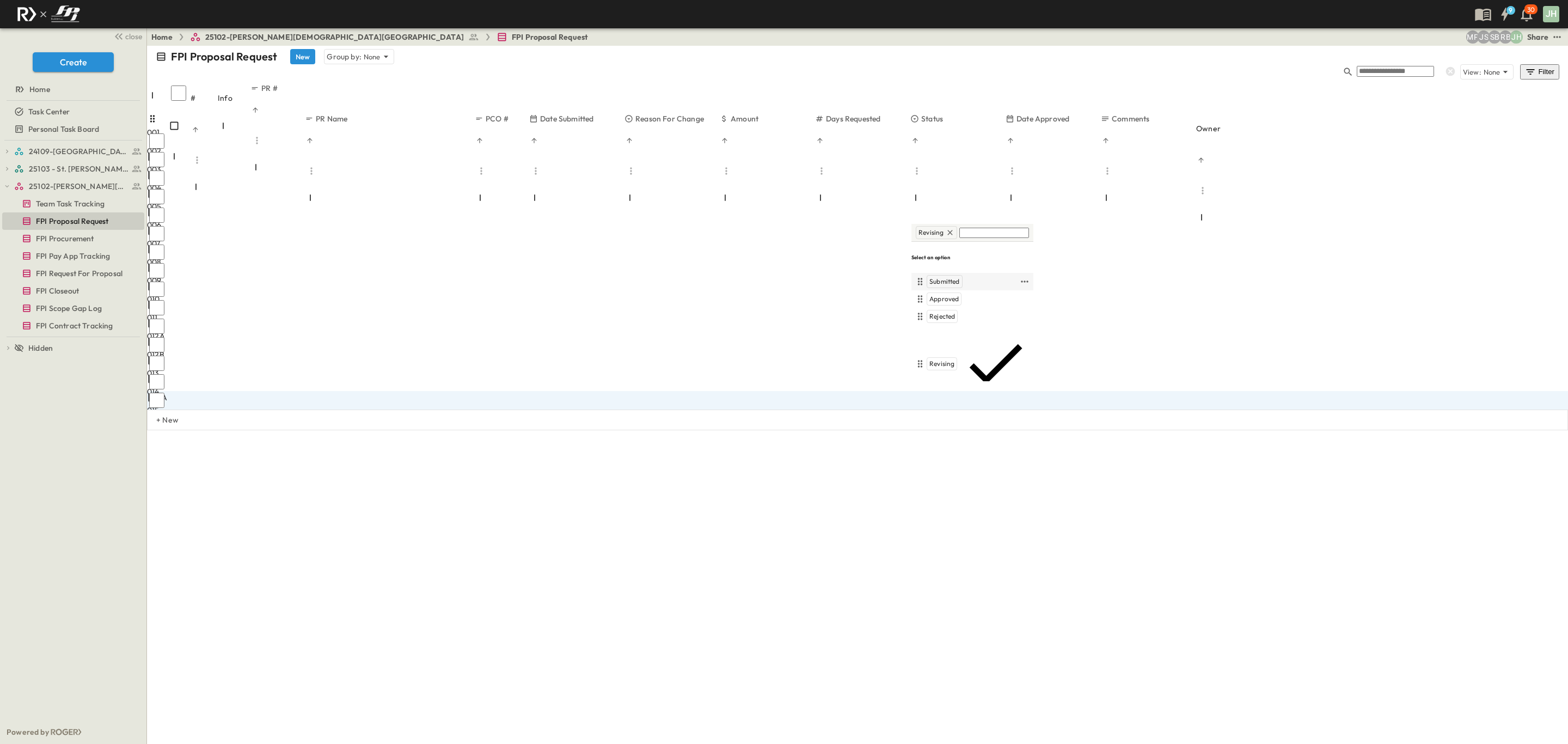
click at [946, 286] on span "Submitted" at bounding box center [944, 281] width 30 height 9
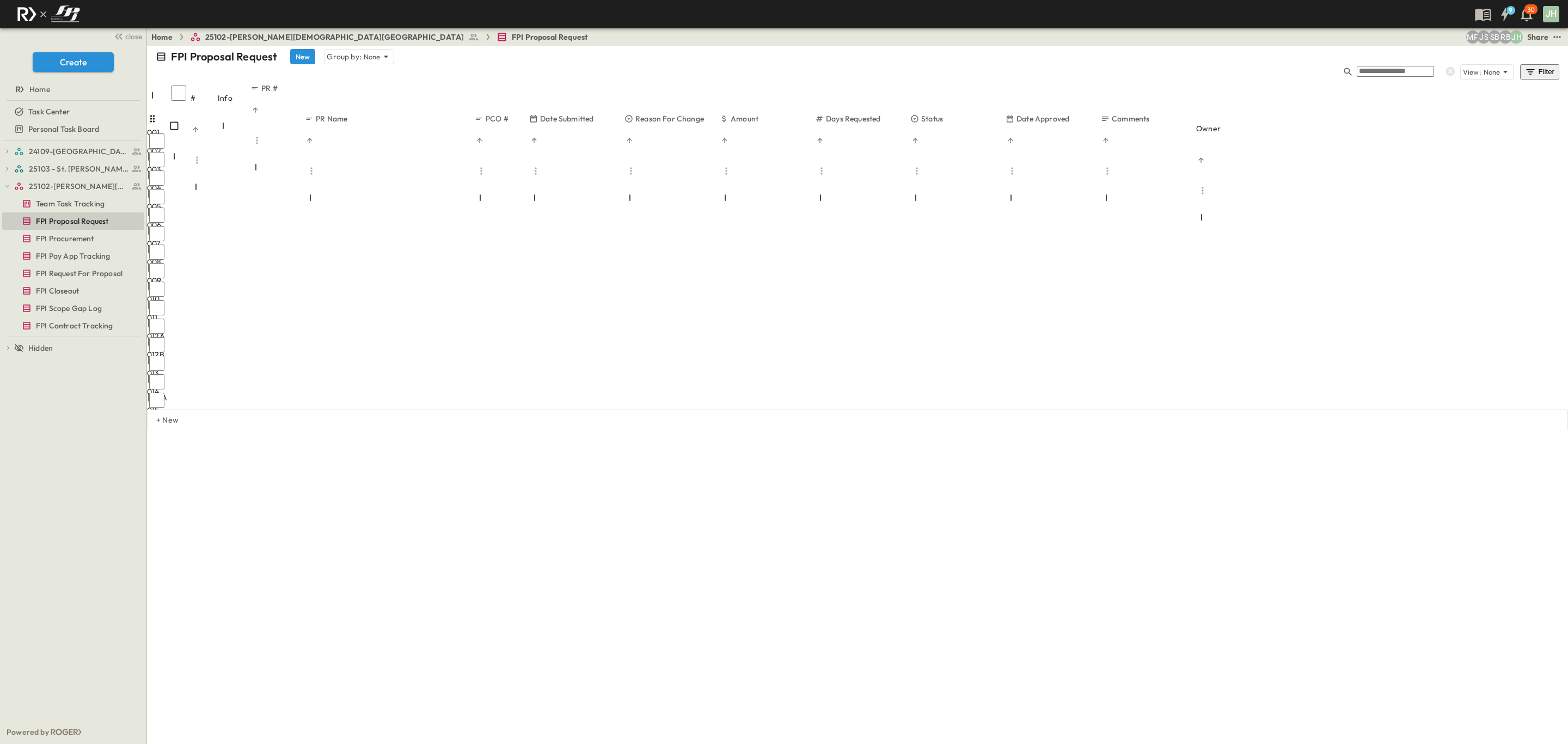
click at [988, 450] on div "FPI Proposal Request New Group by: None View: None Filter # Info PR # PR Name P…" at bounding box center [857, 395] width 1420 height 698
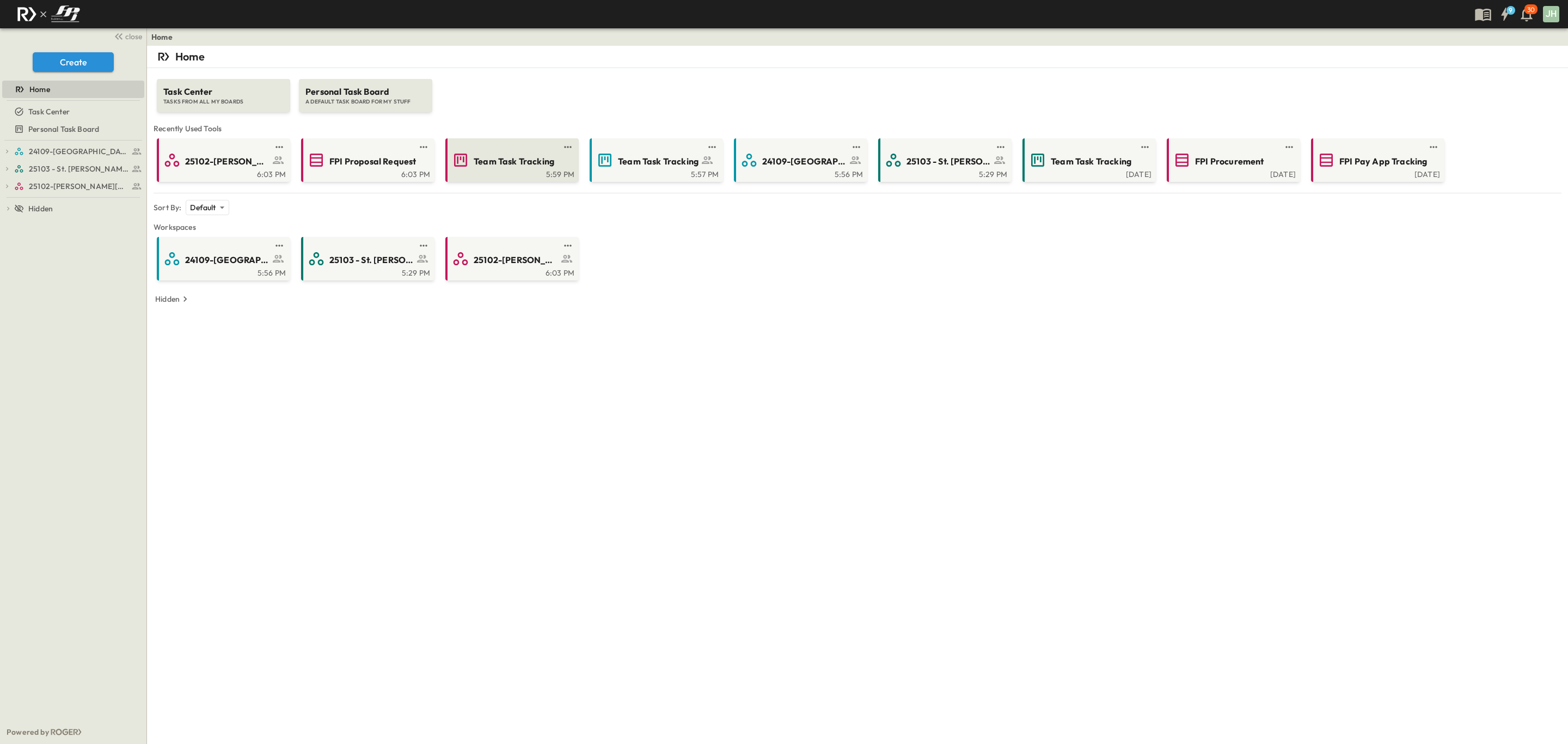
click at [461, 162] on icon at bounding box center [460, 160] width 17 height 17
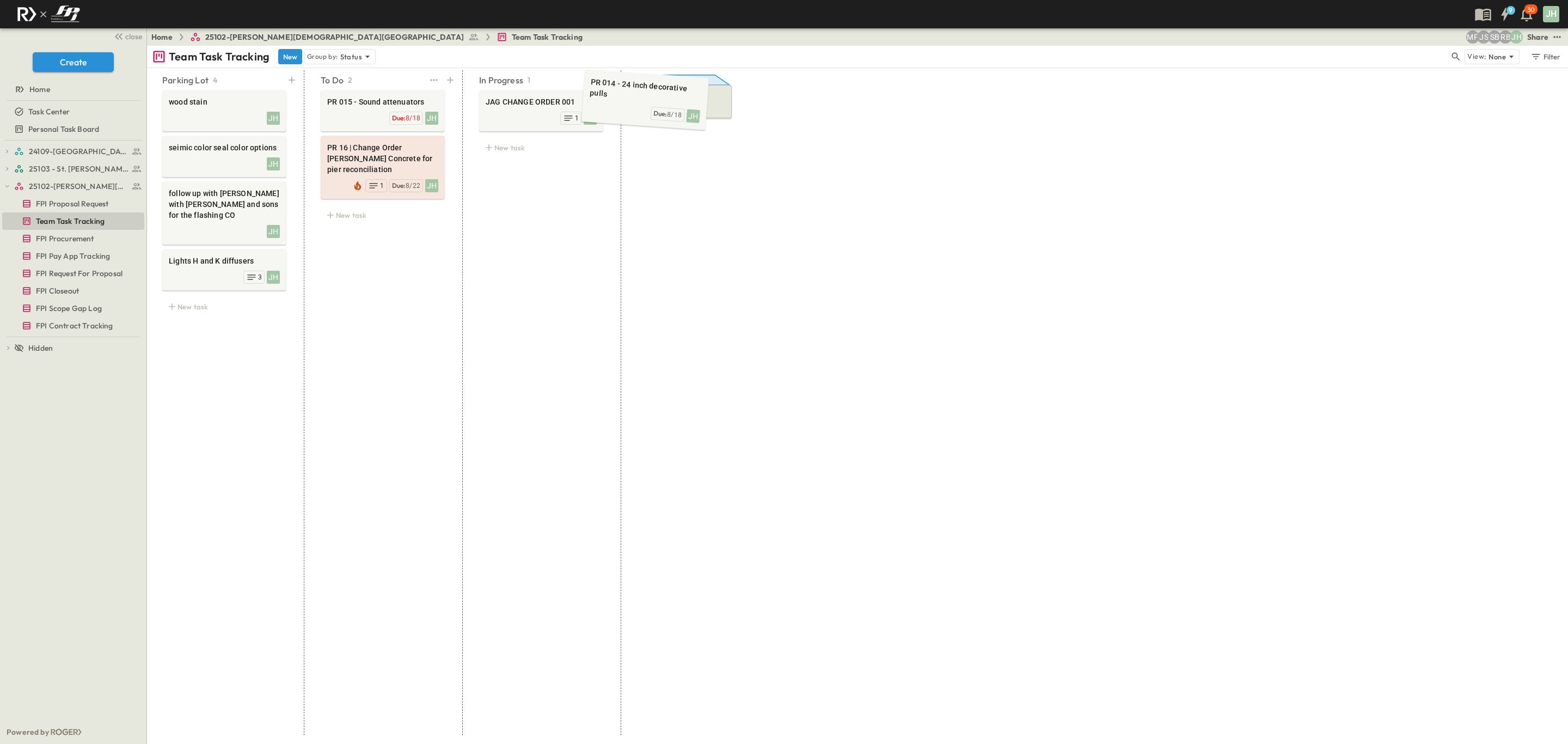
drag, startPoint x: 379, startPoint y: 124, endPoint x: 656, endPoint y: 107, distance: 277.5
drag, startPoint x: 376, startPoint y: 112, endPoint x: 653, endPoint y: 98, distance: 277.4
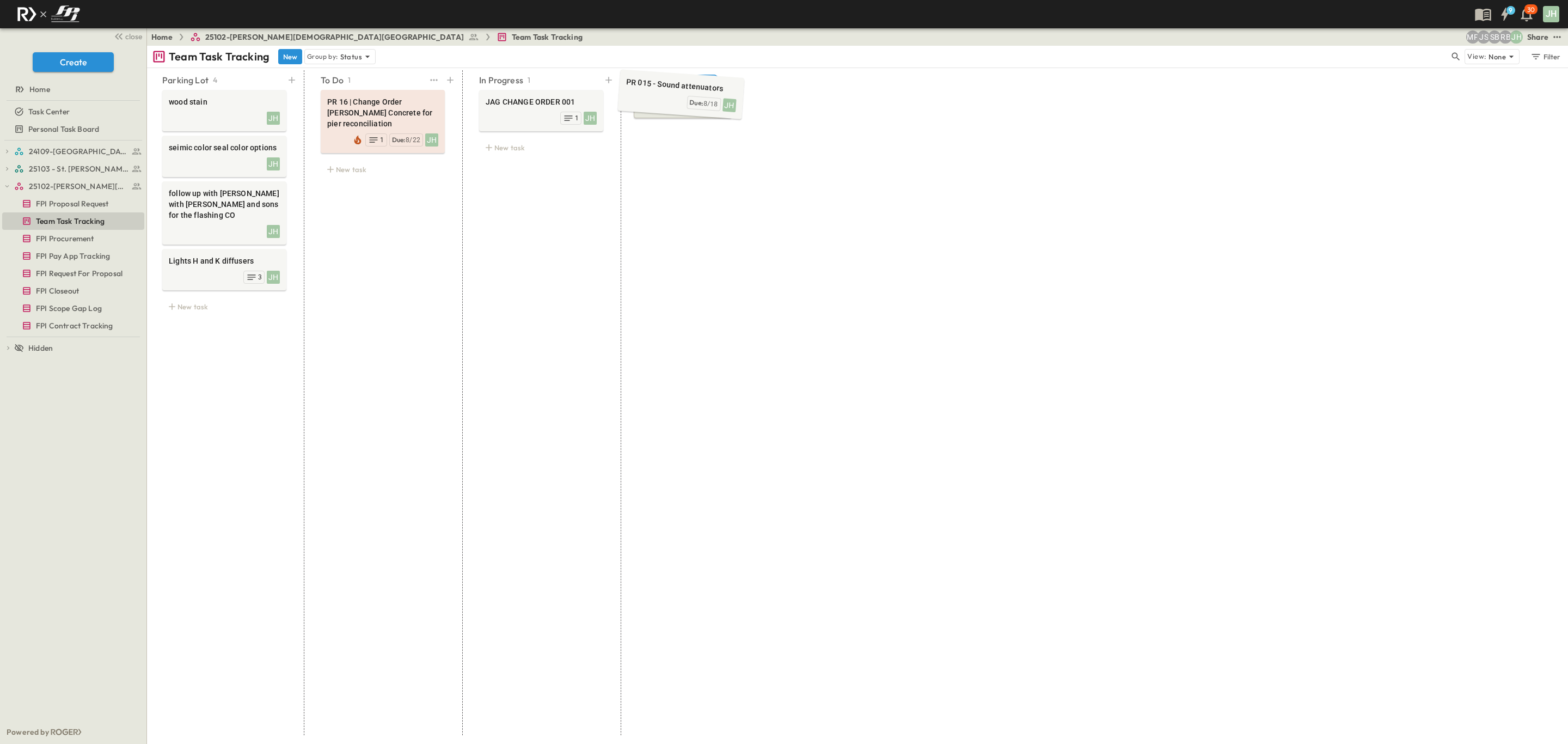
drag, startPoint x: 357, startPoint y: 101, endPoint x: 655, endPoint y: 85, distance: 298.4
click at [221, 158] on div "JH" at bounding box center [224, 163] width 111 height 16
click at [247, 146] on icon "Edit" at bounding box center [249, 145] width 6 height 6
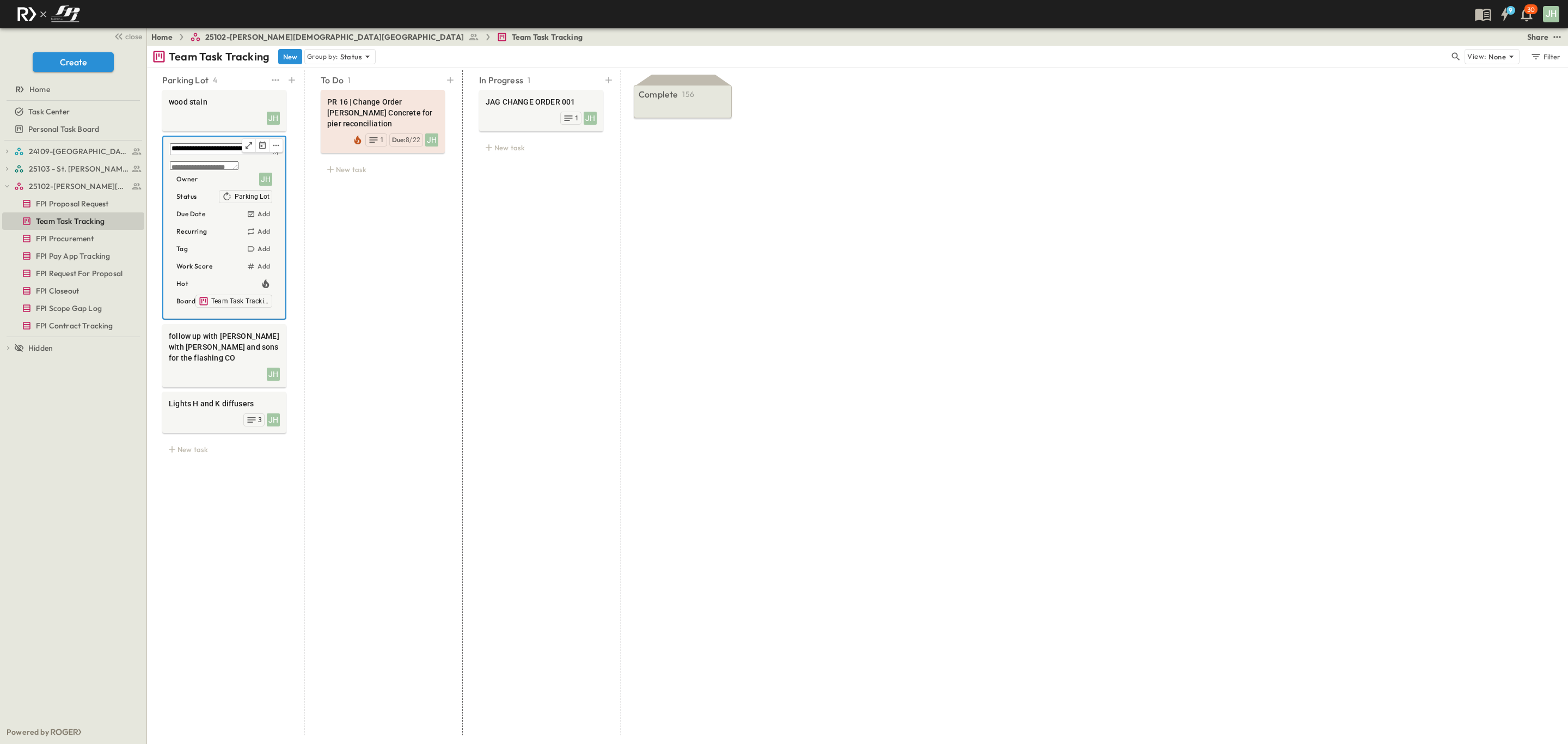
click at [268, 160] on div "* Owner JH Status Parking Lot Due Date Add Recurring Add Tag Add Work Score Add…" at bounding box center [224, 234] width 108 height 154
drag, startPoint x: 268, startPoint y: 159, endPoint x: 226, endPoint y: 161, distance: 42.0
click at [261, 157] on div "**********" at bounding box center [224, 227] width 122 height 182
click at [170, 148] on textarea "**********" at bounding box center [224, 148] width 108 height 12
type textarea "**********"
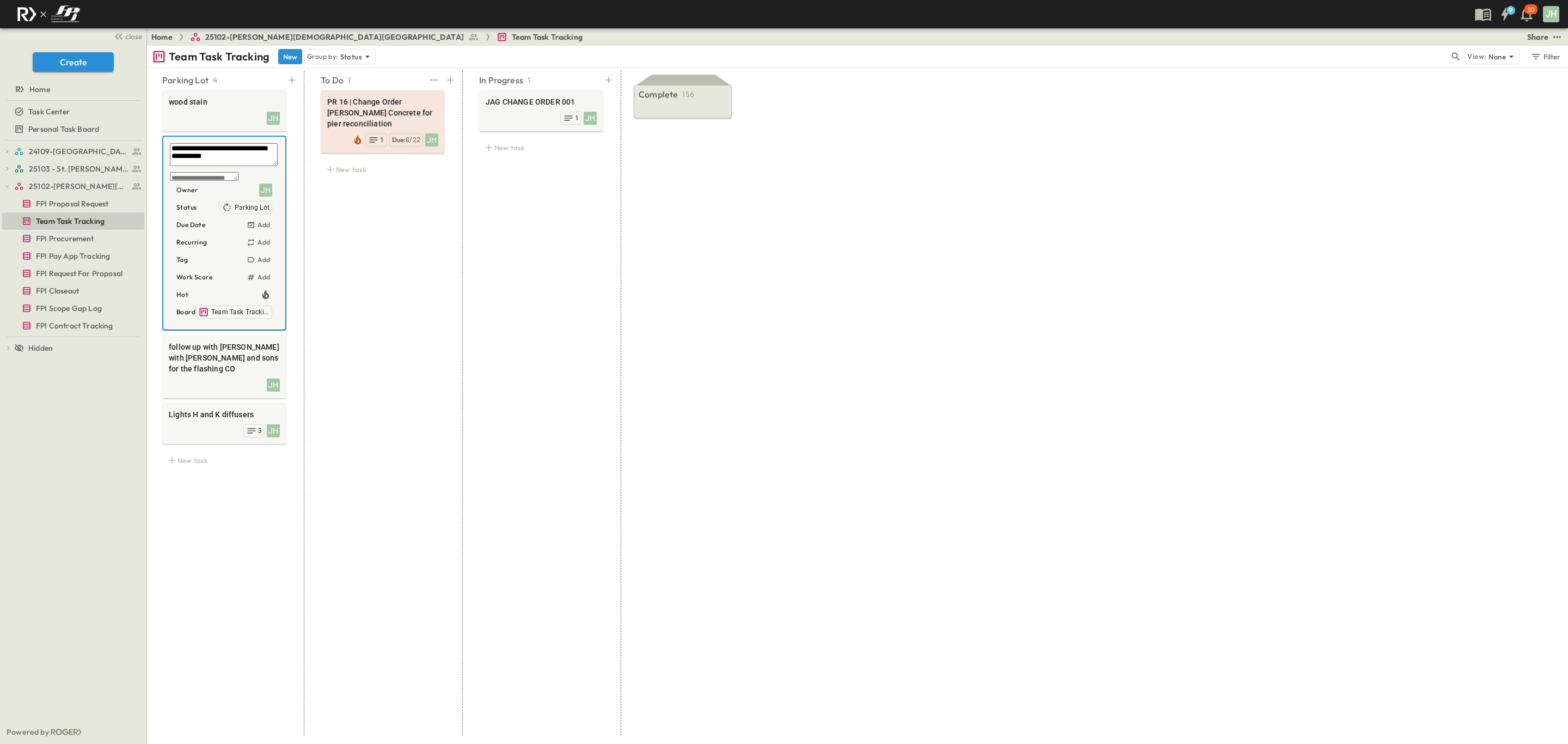
click at [315, 206] on div "To Do 1 PR 16 | Change Order Pulliam Concrete for pier reconciliation JH Due: 8…" at bounding box center [382, 403] width 150 height 665
